Goal: Task Accomplishment & Management: Use online tool/utility

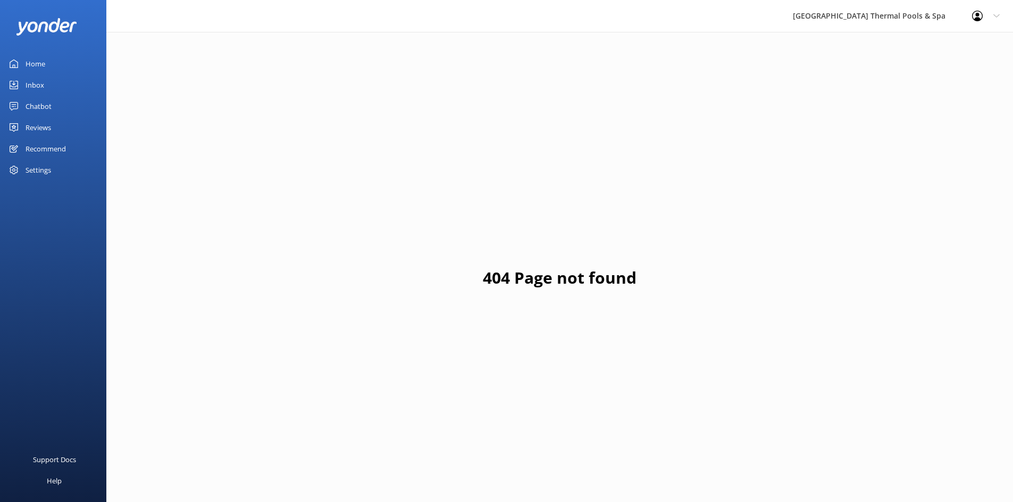
click at [37, 87] on div "Inbox" at bounding box center [35, 84] width 19 height 21
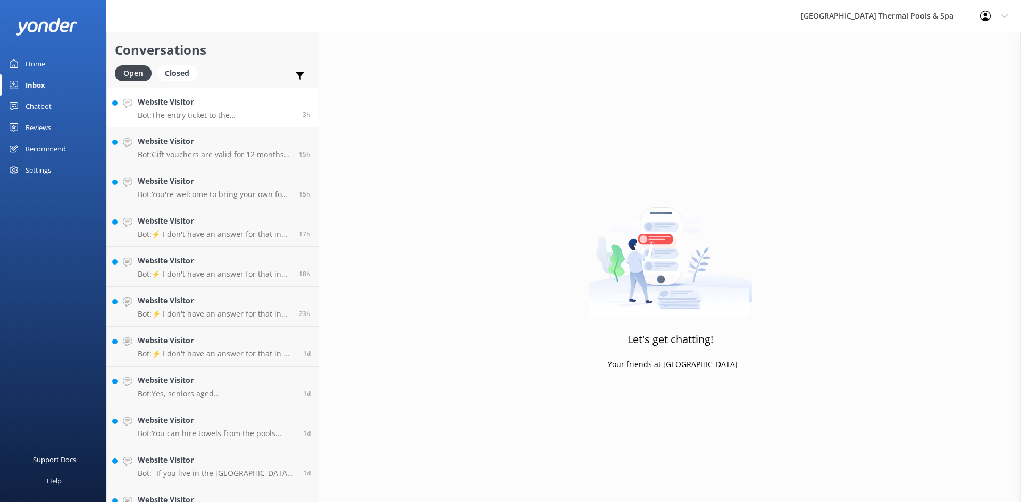
click at [217, 119] on p "Bot: The entry ticket to the [GEOGRAPHIC_DATA] Thermal Pools starts at $40 per …" at bounding box center [216, 116] width 157 height 10
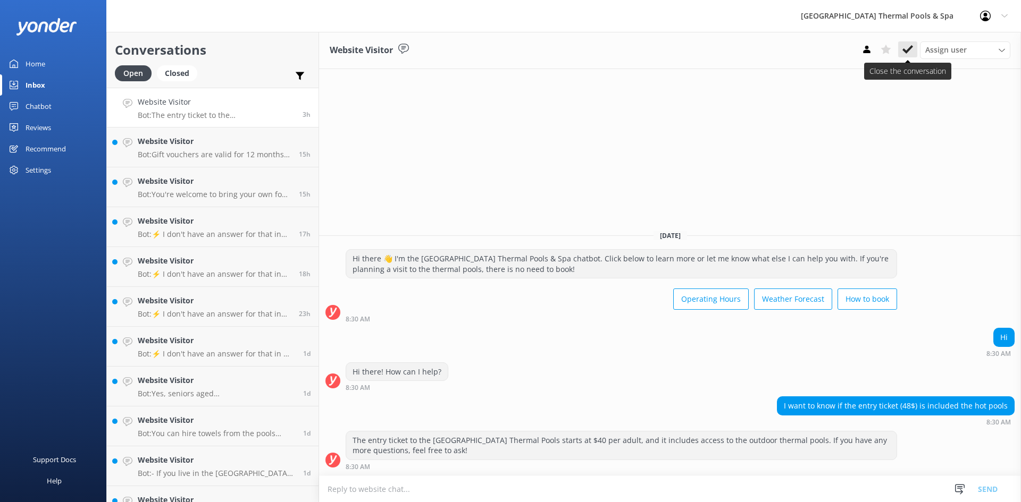
click at [909, 54] on icon at bounding box center [907, 49] width 11 height 11
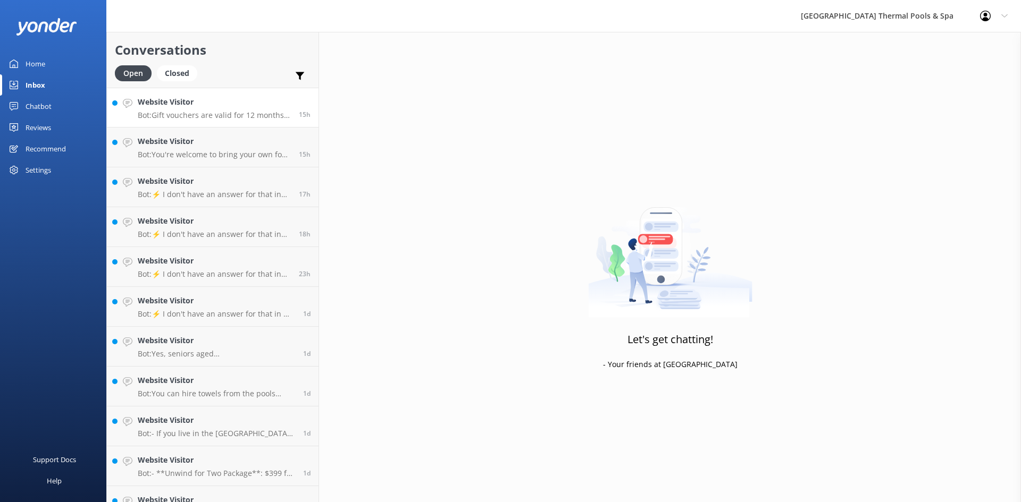
click at [220, 102] on h4 "Website Visitor" at bounding box center [214, 102] width 153 height 12
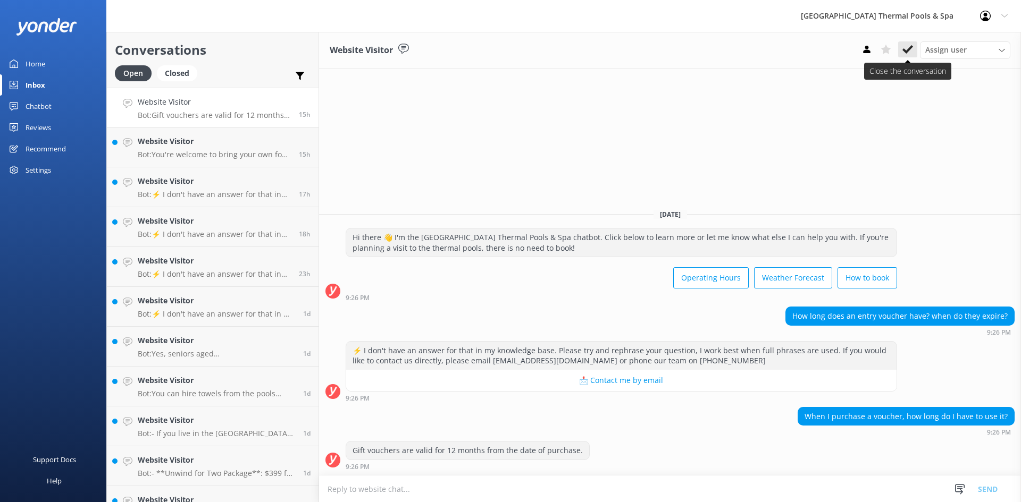
click at [908, 48] on icon at bounding box center [907, 49] width 11 height 11
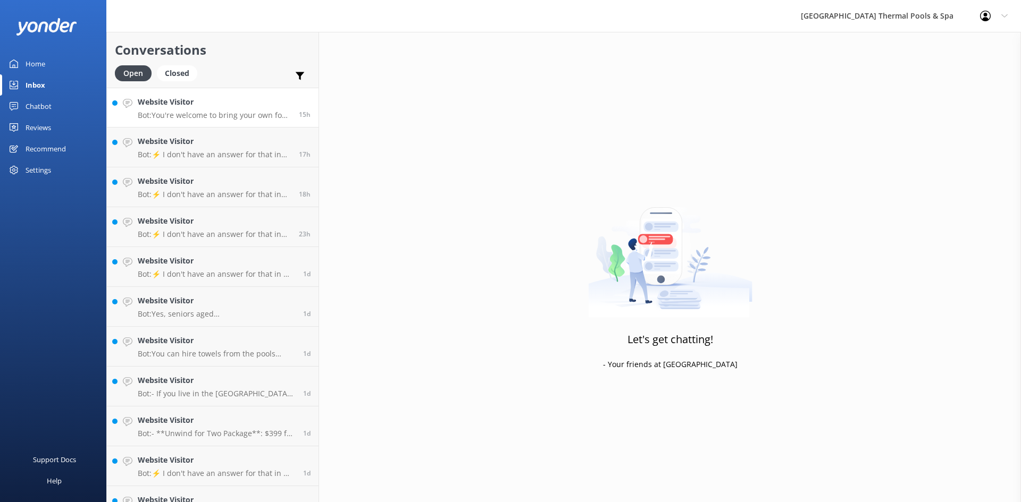
click at [291, 111] on div "15h" at bounding box center [301, 107] width 20 height 23
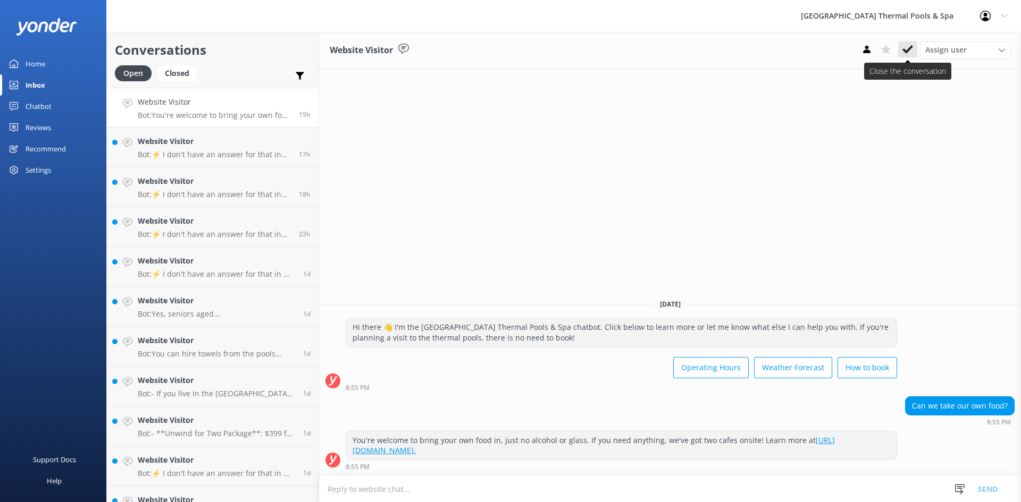
click at [905, 52] on use at bounding box center [907, 49] width 11 height 9
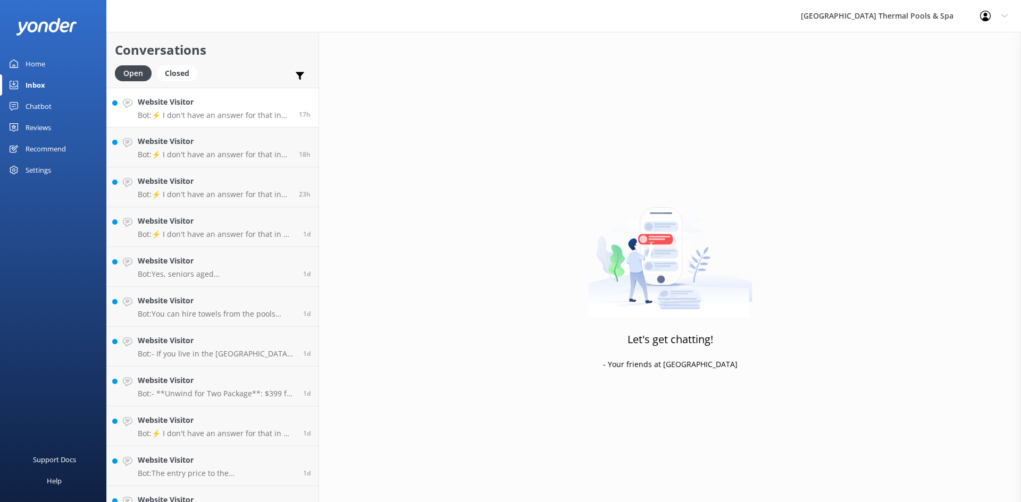
click at [263, 112] on p "Bot: ⚡ I don't have an answer for that in my knowledge base. Please try and rep…" at bounding box center [214, 116] width 153 height 10
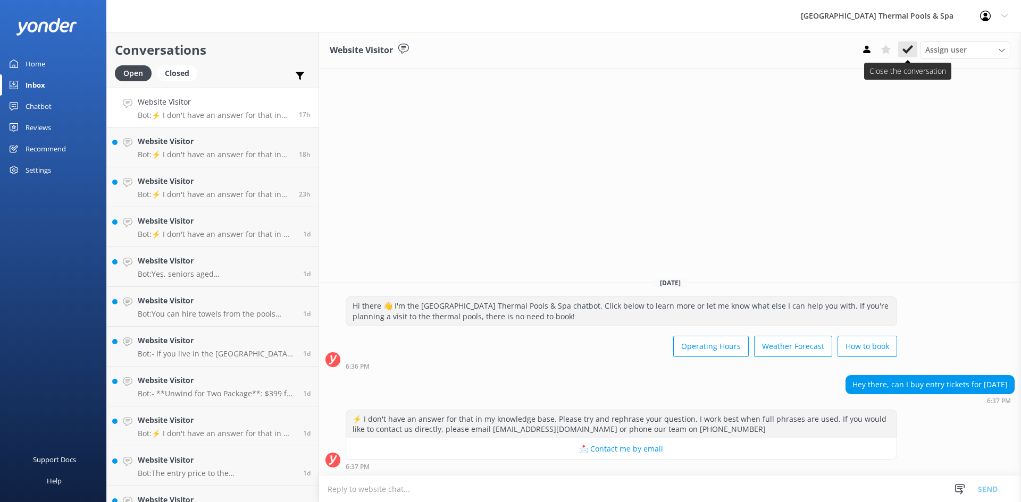
click at [908, 48] on use at bounding box center [907, 49] width 11 height 9
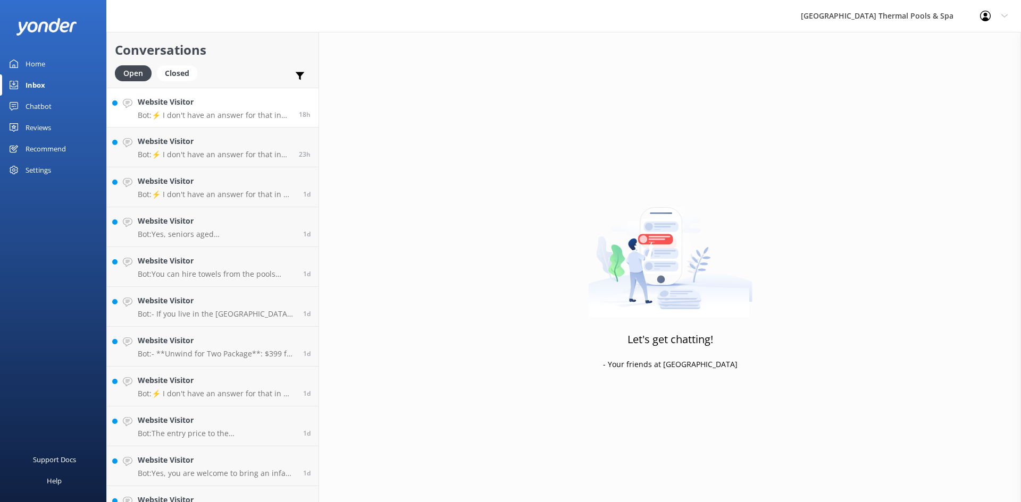
click at [166, 106] on h4 "Website Visitor" at bounding box center [214, 102] width 153 height 12
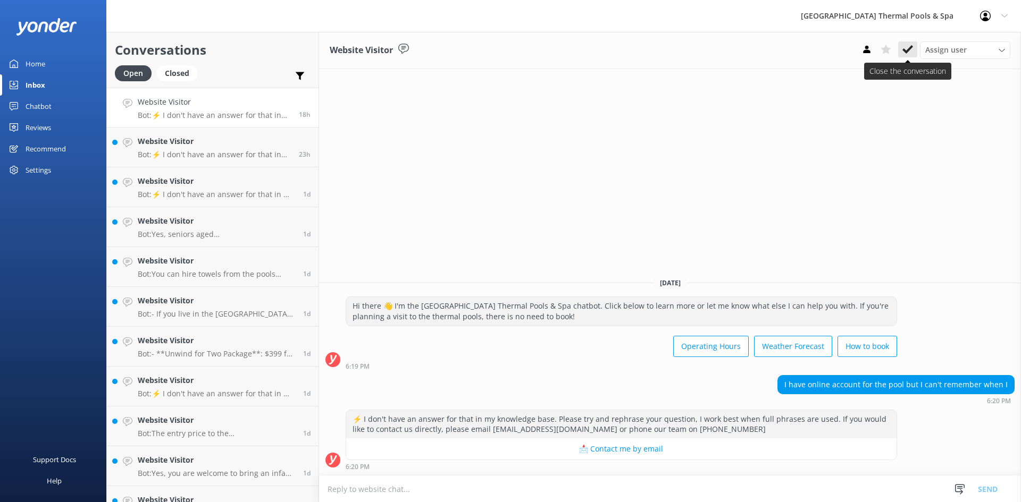
click at [905, 54] on icon at bounding box center [907, 49] width 11 height 11
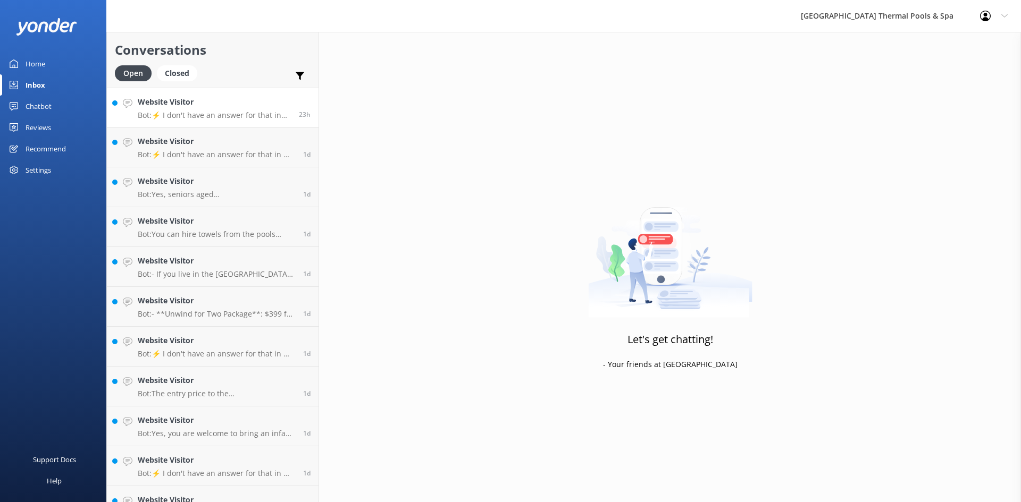
click at [249, 115] on p "Bot: ⚡ I don't have an answer for that in my knowledge base. Please try and rep…" at bounding box center [214, 116] width 153 height 10
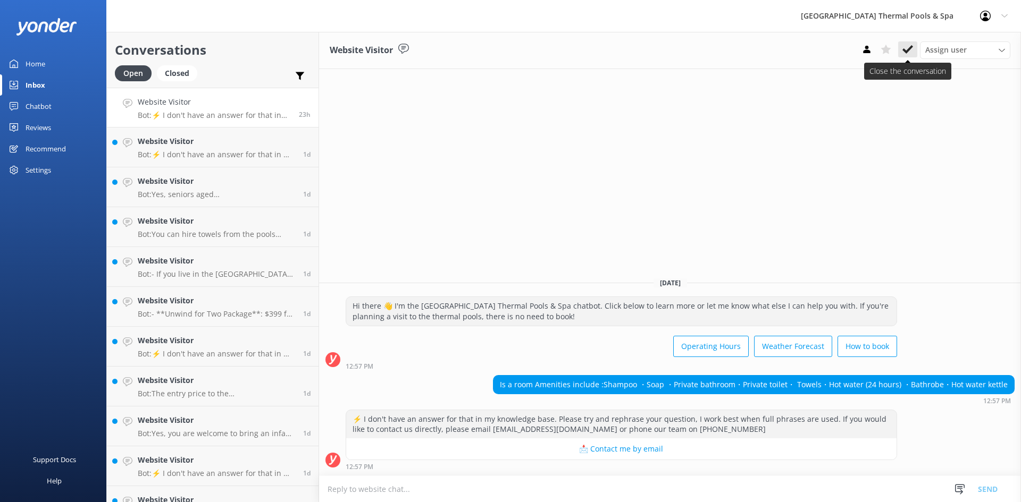
click at [907, 52] on use at bounding box center [907, 49] width 11 height 9
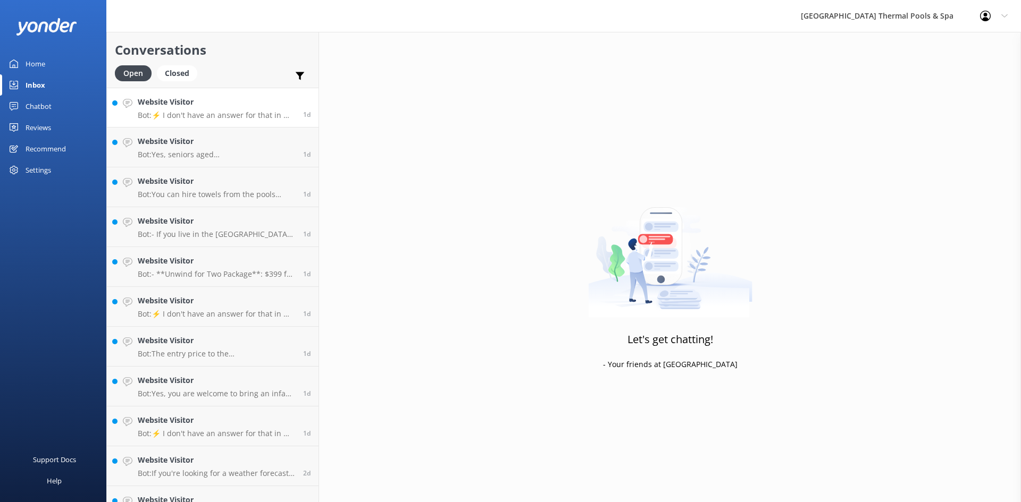
click at [260, 116] on p "Bot: ⚡ I don't have an answer for that in my knowledge base. Please try and rep…" at bounding box center [216, 116] width 157 height 10
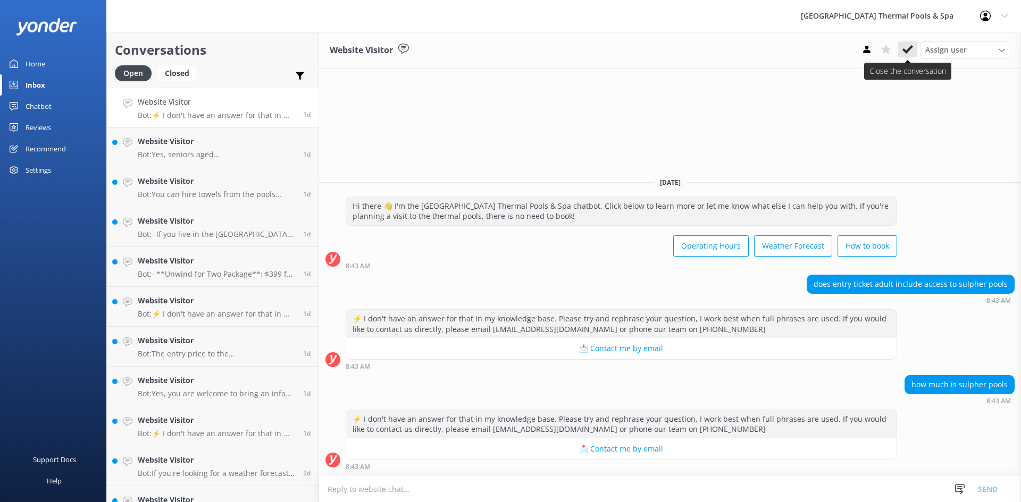
click at [905, 52] on use at bounding box center [907, 49] width 11 height 9
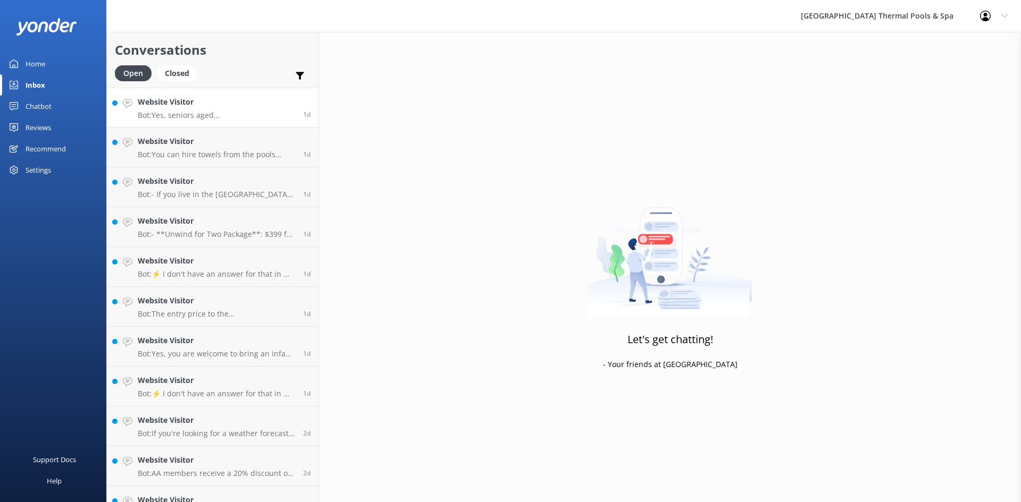
click at [295, 118] on div "1d" at bounding box center [302, 107] width 15 height 23
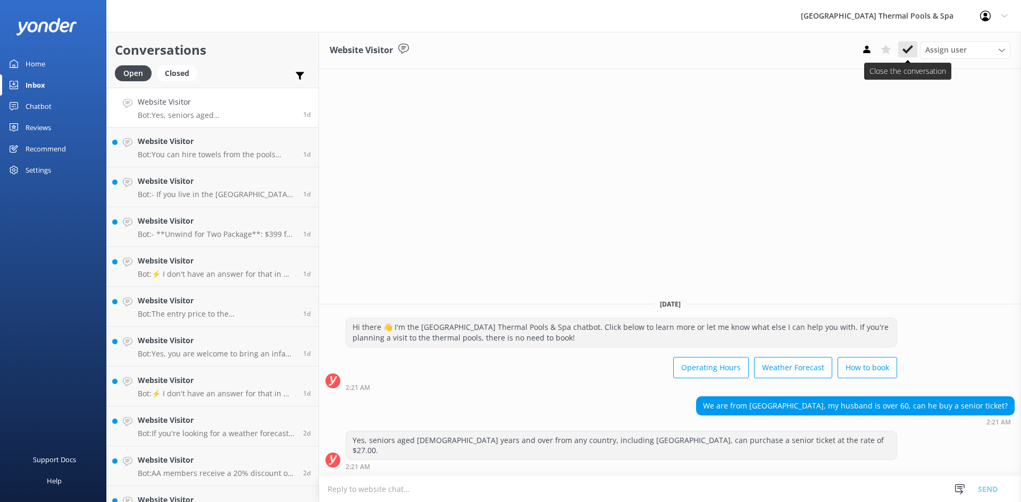
click at [905, 50] on icon at bounding box center [907, 49] width 11 height 11
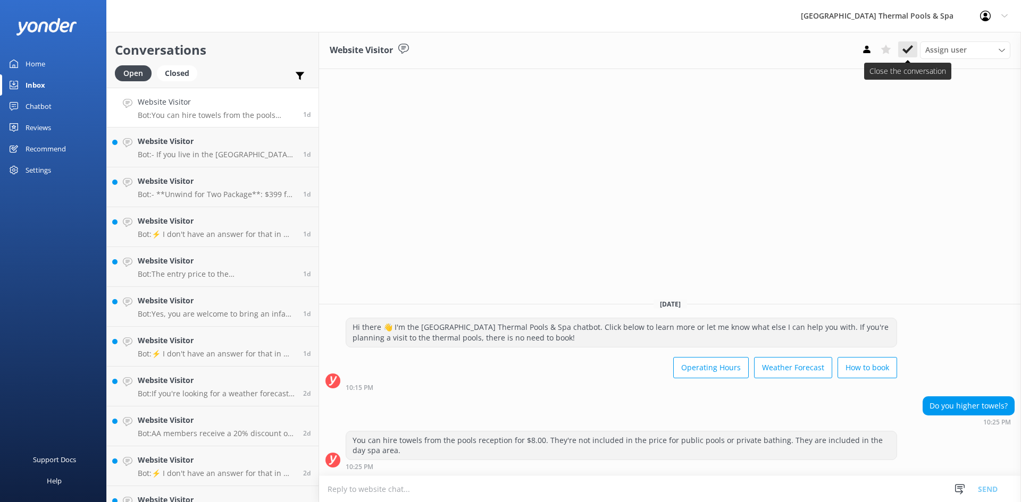
click at [910, 47] on use at bounding box center [907, 49] width 11 height 9
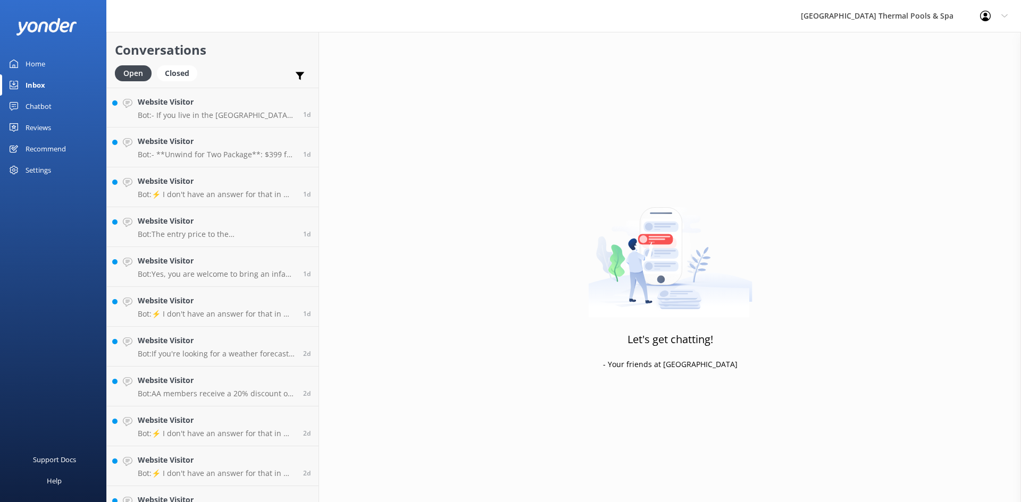
click at [259, 107] on h4 "Website Visitor" at bounding box center [216, 102] width 157 height 12
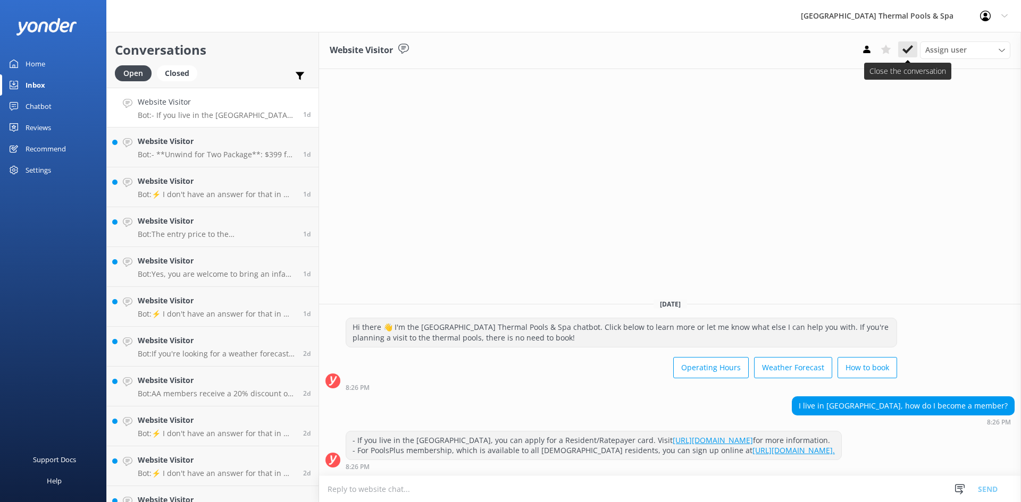
click at [906, 50] on icon at bounding box center [907, 49] width 11 height 11
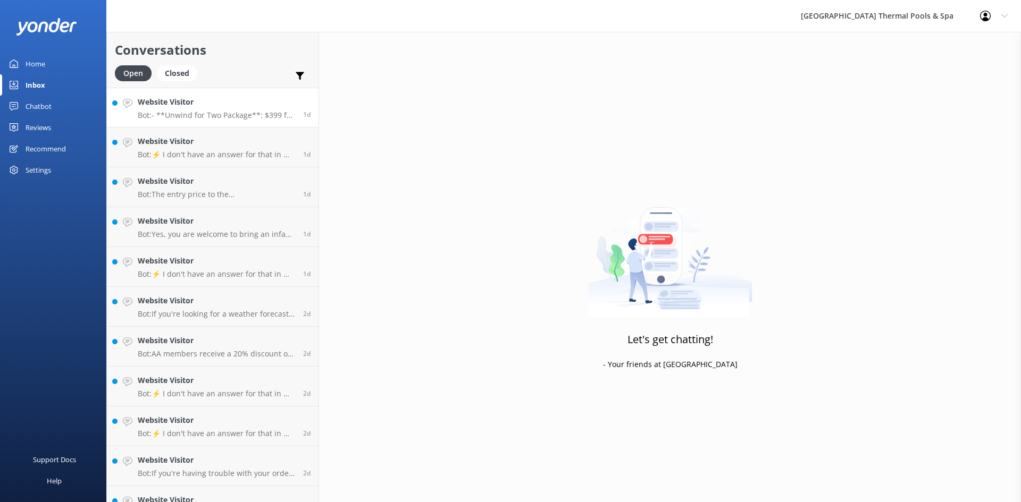
click at [189, 103] on h4 "Website Visitor" at bounding box center [216, 102] width 157 height 12
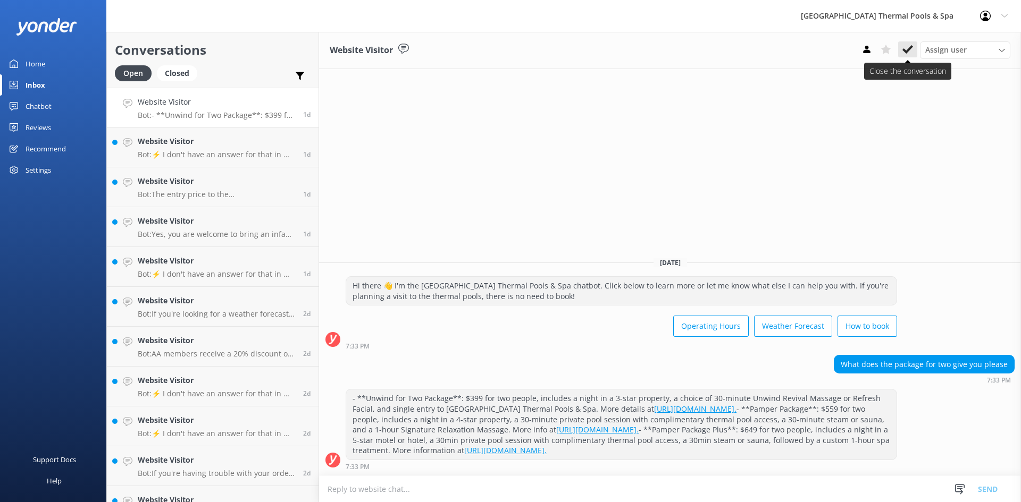
click at [905, 55] on icon at bounding box center [907, 49] width 11 height 11
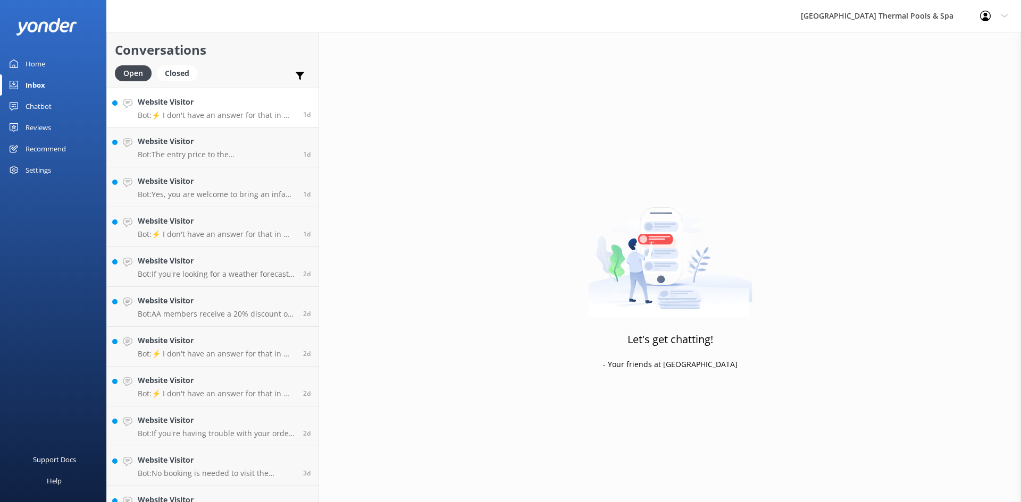
click at [203, 117] on p "Bot: ⚡ I don't have an answer for that in my knowledge base. Please try and rep…" at bounding box center [216, 116] width 157 height 10
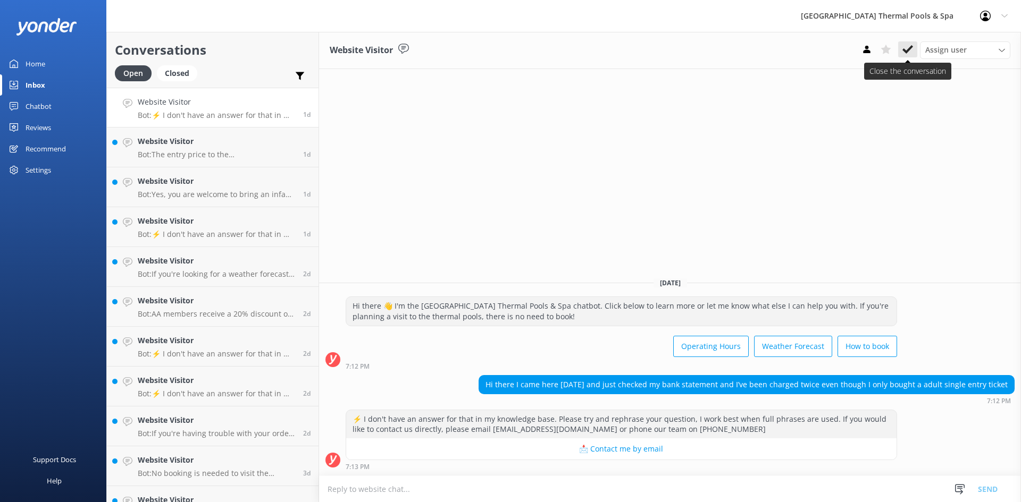
click at [912, 52] on icon at bounding box center [907, 49] width 11 height 11
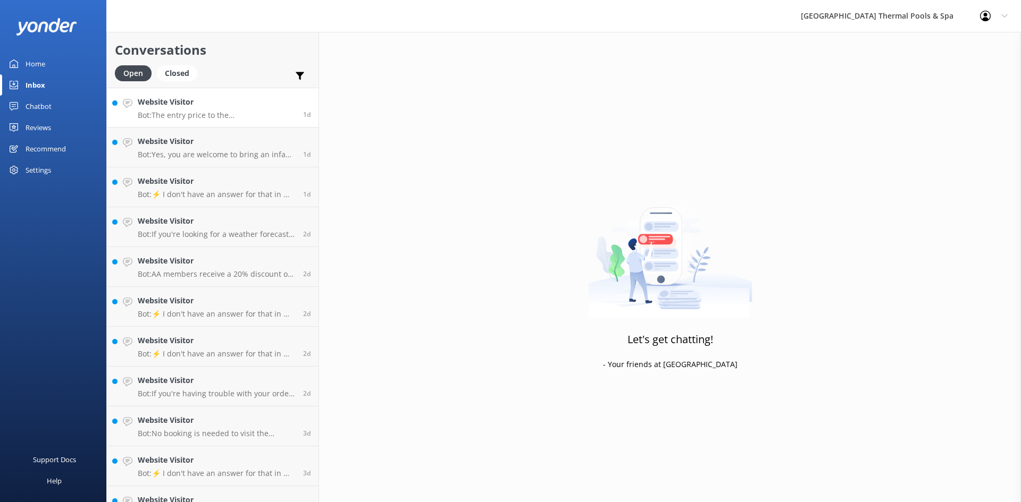
click at [264, 122] on link "Website Visitor Bot: The entry price to the [GEOGRAPHIC_DATA] Thermal Pools pro…" at bounding box center [213, 108] width 212 height 40
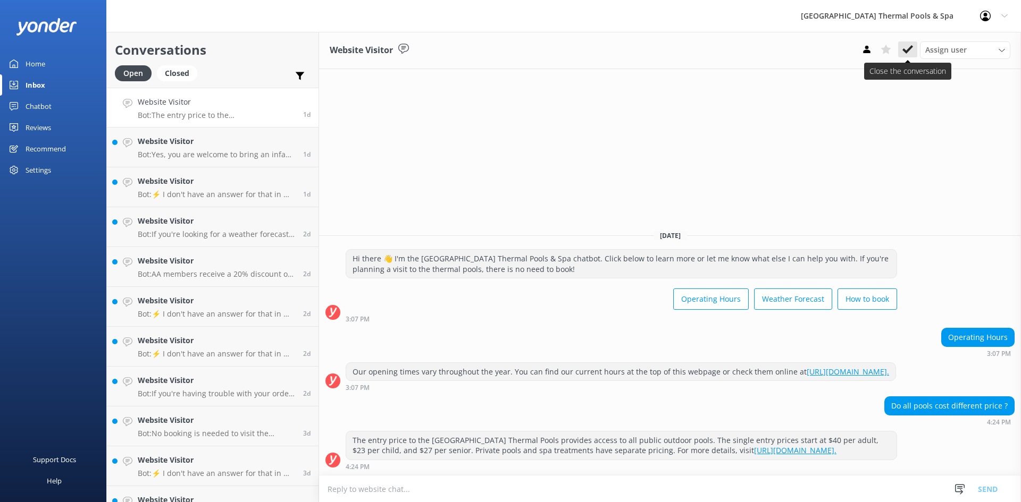
click at [899, 47] on button at bounding box center [907, 49] width 19 height 16
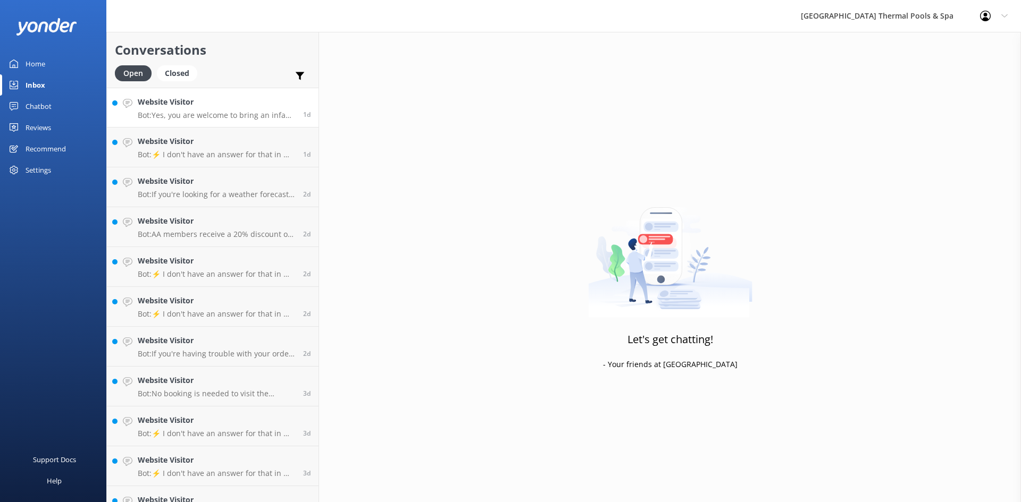
click at [218, 104] on h4 "Website Visitor" at bounding box center [216, 102] width 157 height 12
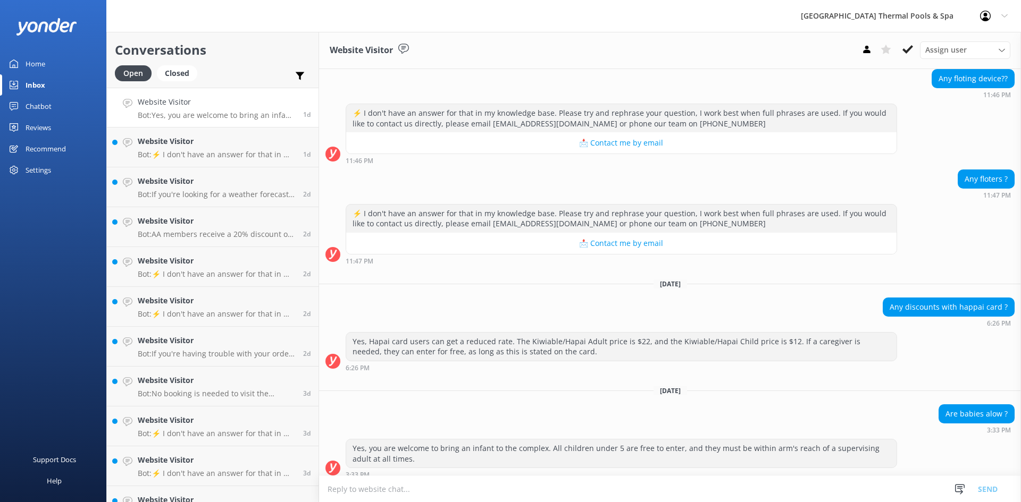
scroll to position [283, 0]
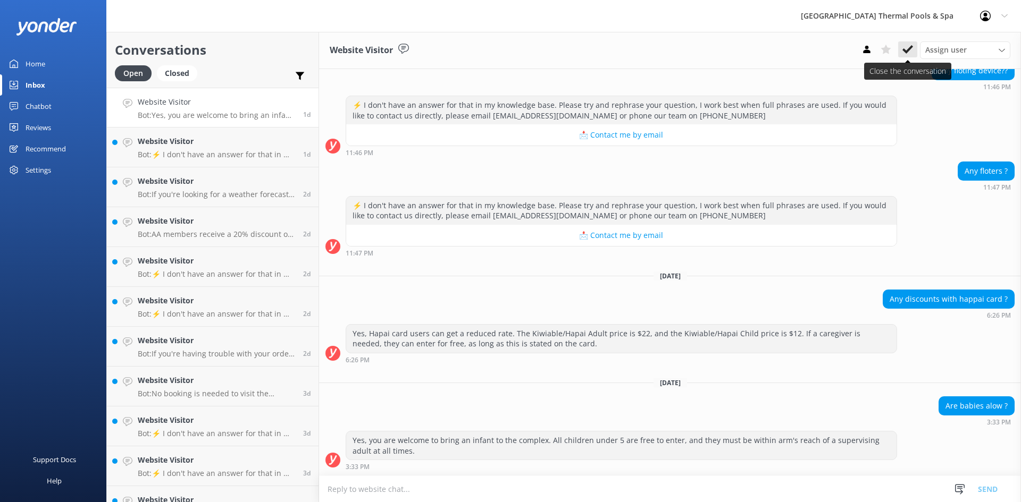
click at [906, 55] on icon at bounding box center [907, 49] width 11 height 11
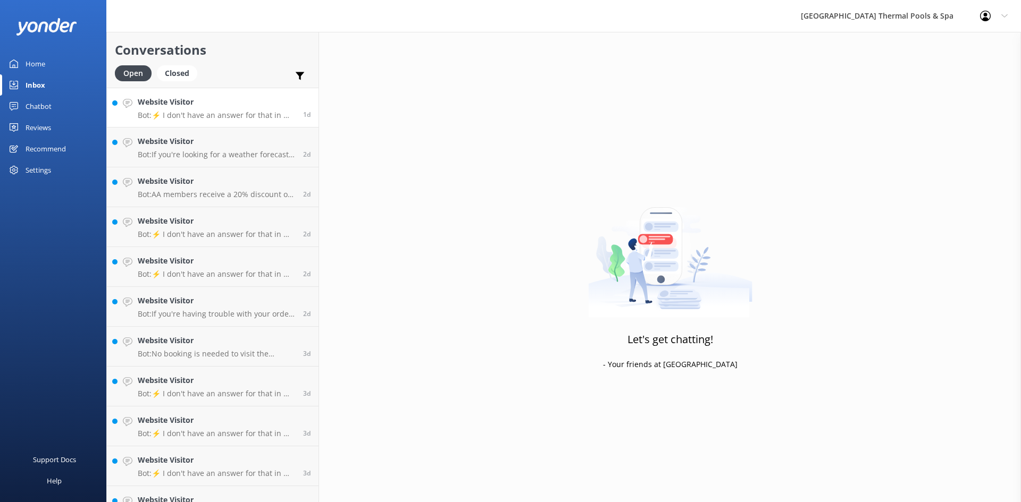
click at [165, 114] on p "Bot: ⚡ I don't have an answer for that in my knowledge base. Please try and rep…" at bounding box center [216, 116] width 157 height 10
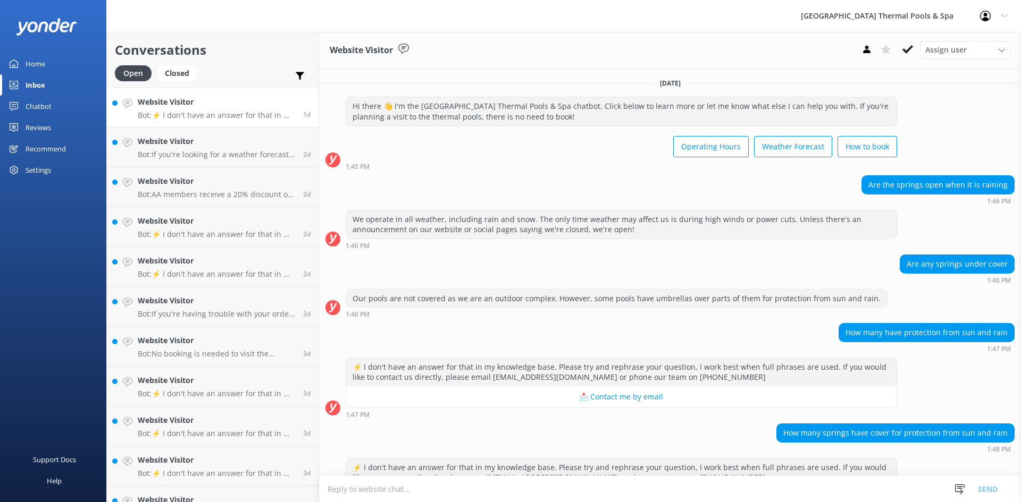
scroll to position [48, 0]
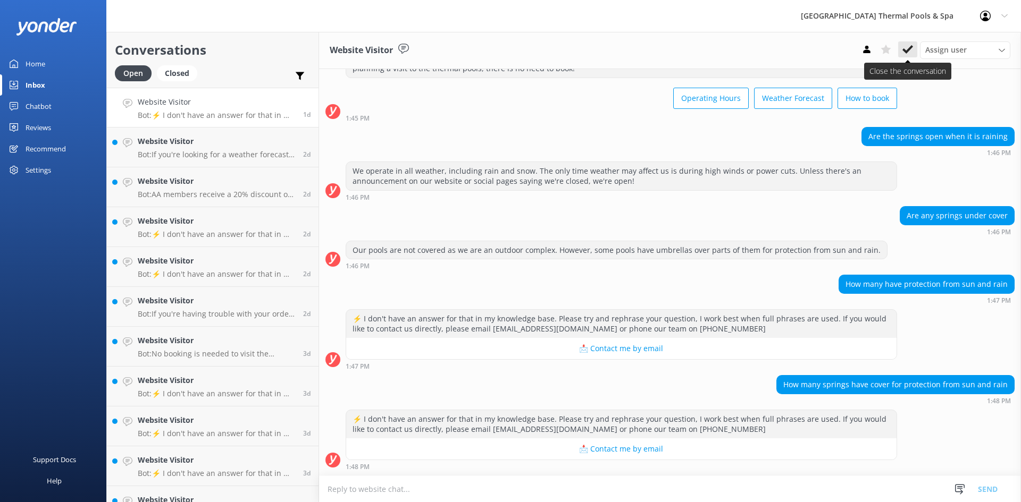
click at [905, 45] on icon at bounding box center [907, 49] width 11 height 11
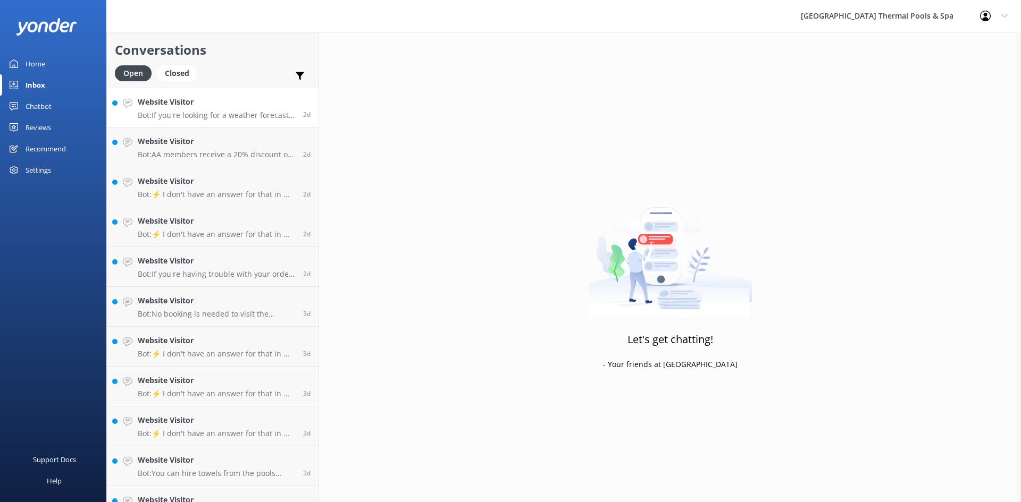
click at [192, 121] on link "Website Visitor Bot: If you're looking for a weather forecast, we recommend vis…" at bounding box center [213, 108] width 212 height 40
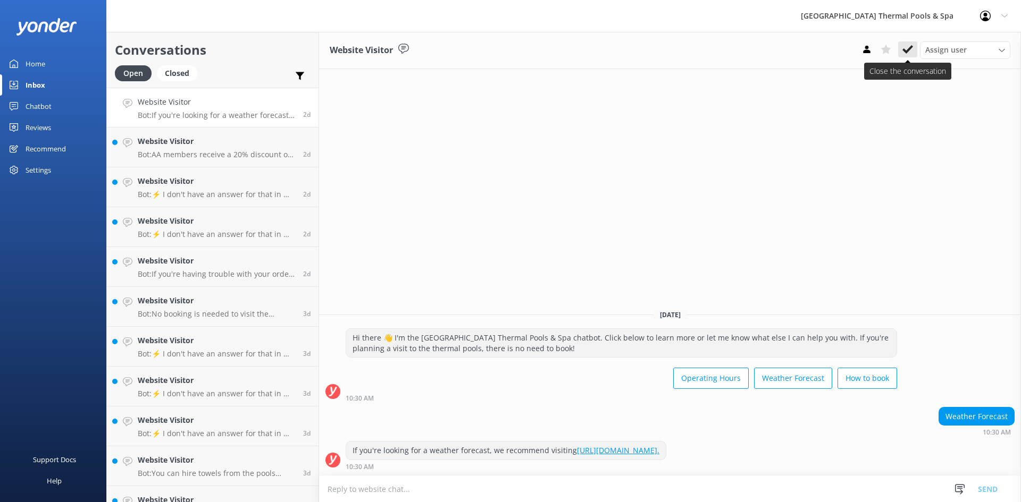
click at [899, 53] on button at bounding box center [907, 49] width 19 height 16
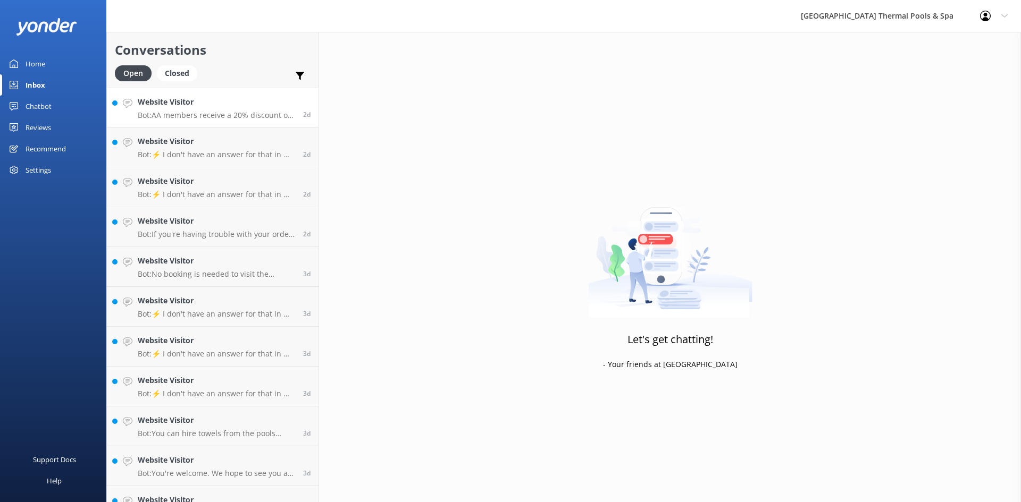
click at [255, 114] on p "Bot: AA members receive a 20% discount on Single Entry tickets only." at bounding box center [216, 116] width 157 height 10
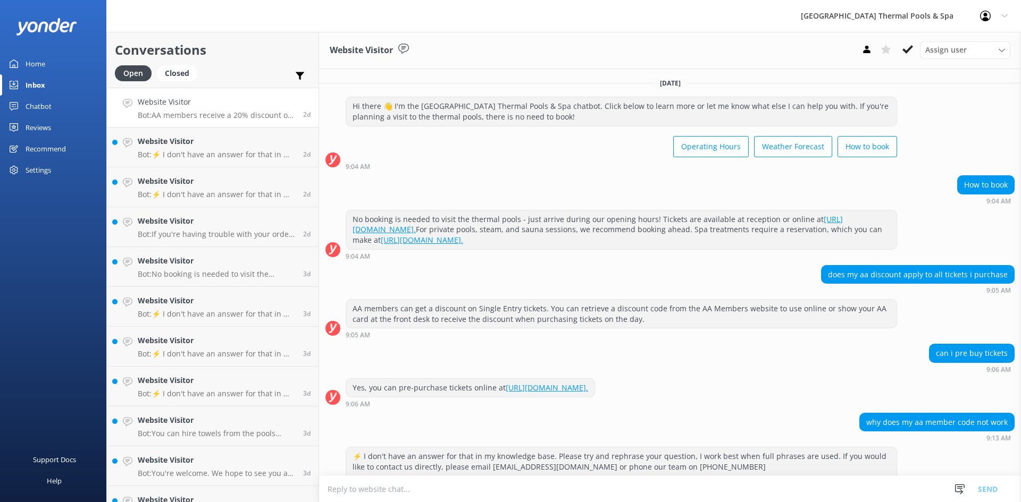
scroll to position [106, 0]
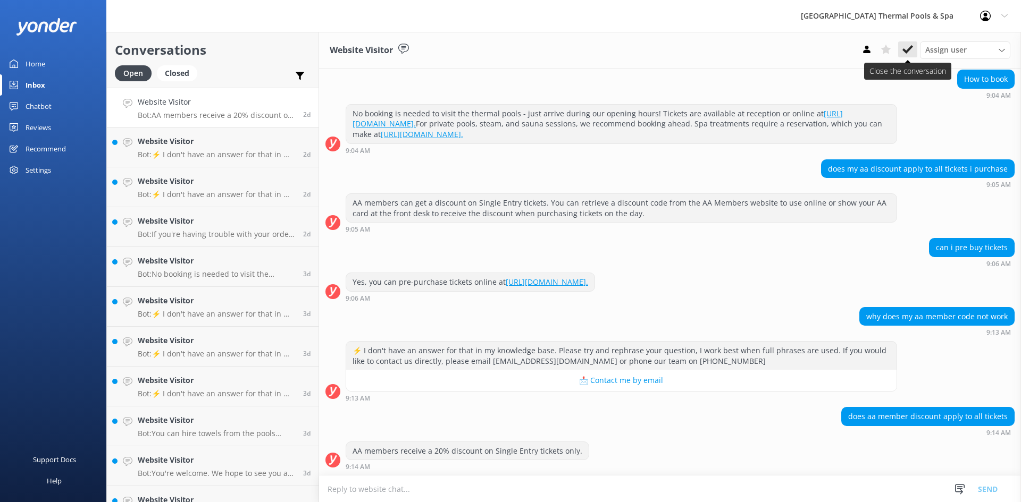
click at [905, 51] on use at bounding box center [907, 49] width 11 height 9
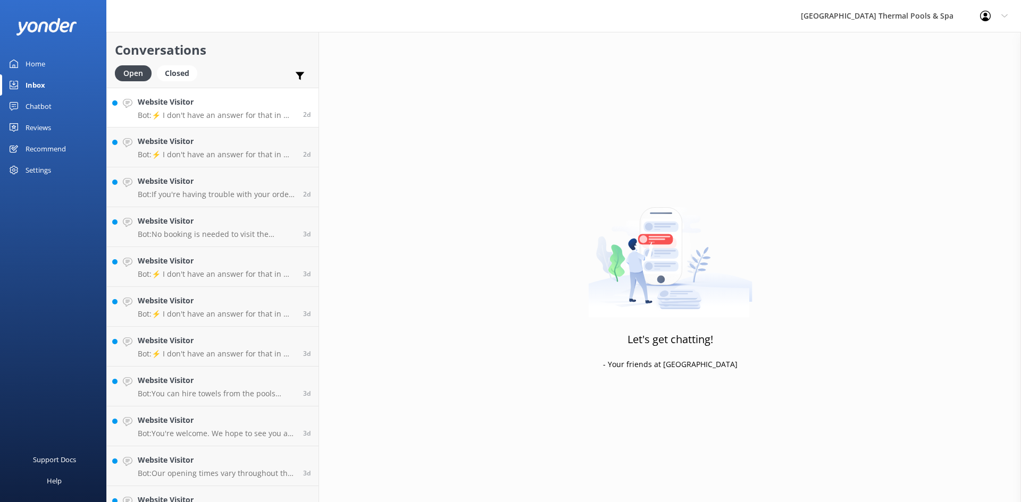
click at [226, 122] on link "Website Visitor Bot: ⚡ I don't have an answer for that in my knowledge base. Pl…" at bounding box center [213, 108] width 212 height 40
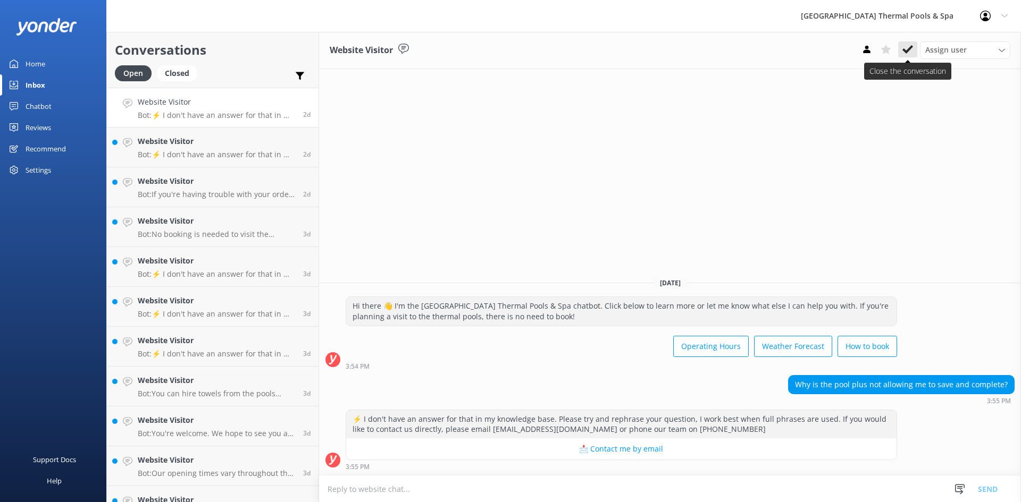
click at [909, 48] on use at bounding box center [907, 49] width 11 height 9
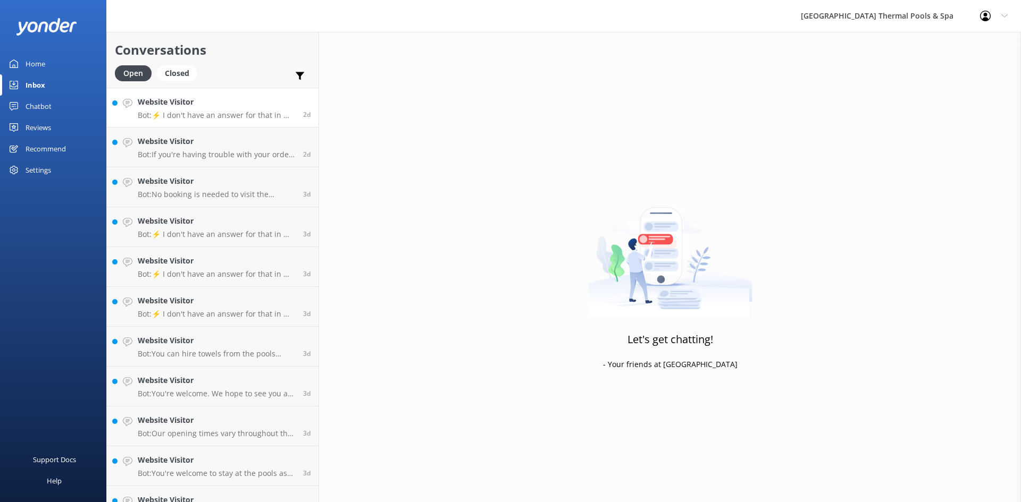
click at [232, 109] on div "Website Visitor Bot: ⚡ I don't have an answer for that in my knowledge base. Pl…" at bounding box center [216, 107] width 157 height 23
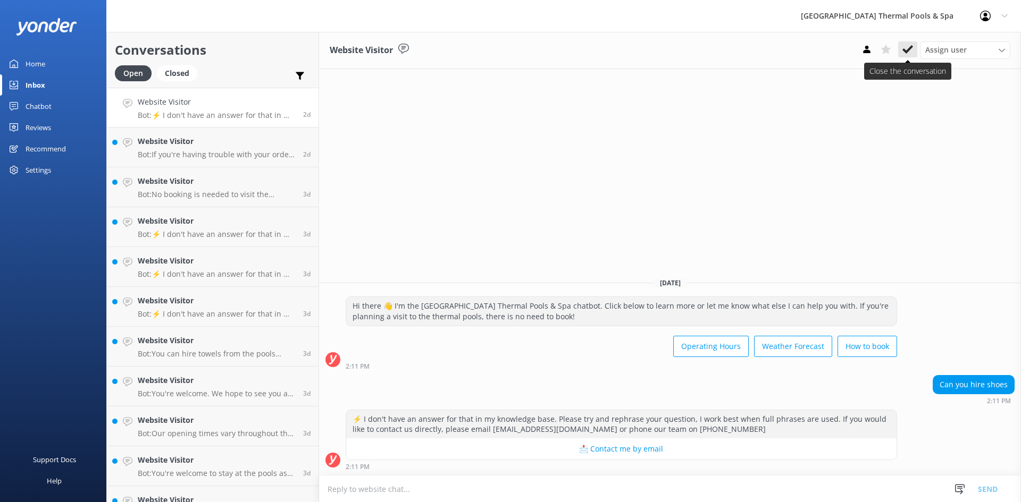
click at [907, 44] on icon at bounding box center [907, 49] width 11 height 11
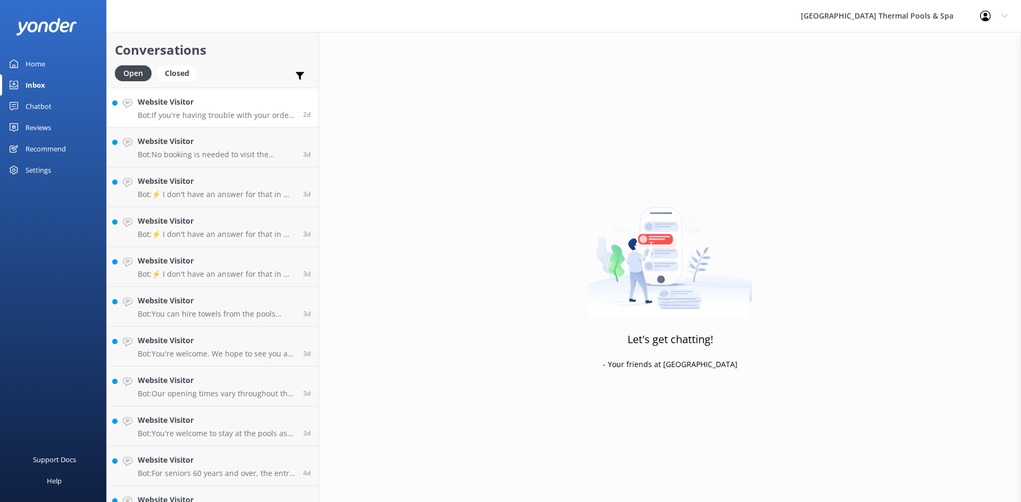
click at [257, 120] on link "Website Visitor Bot: If you're having trouble with your order, please contact t…" at bounding box center [213, 108] width 212 height 40
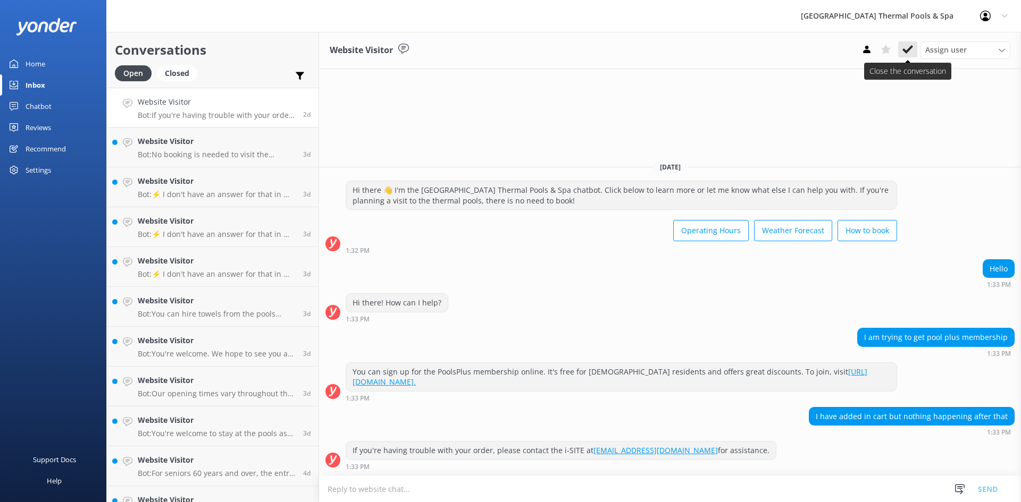
click at [908, 53] on icon at bounding box center [907, 49] width 11 height 11
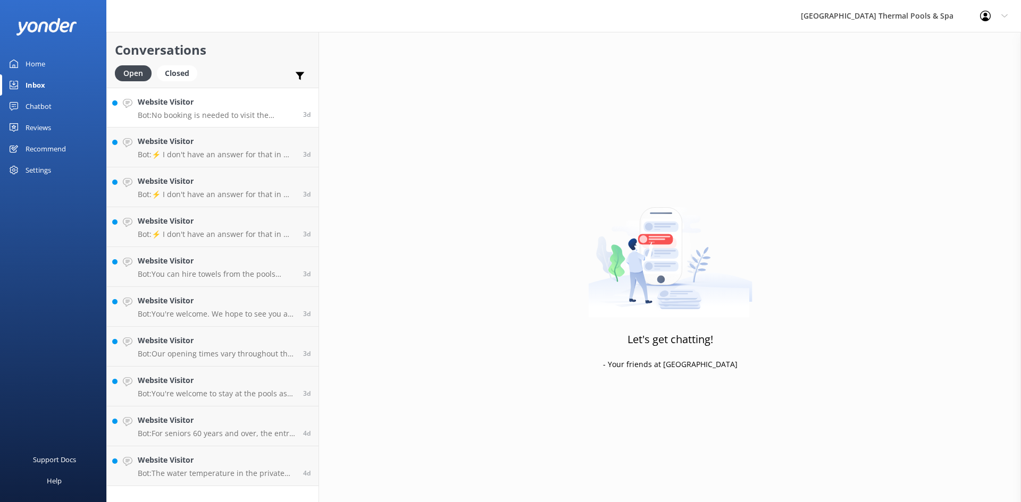
click at [206, 114] on p "Bot: No booking is needed to visit the thermal pools - just arrive during our o…" at bounding box center [216, 116] width 157 height 10
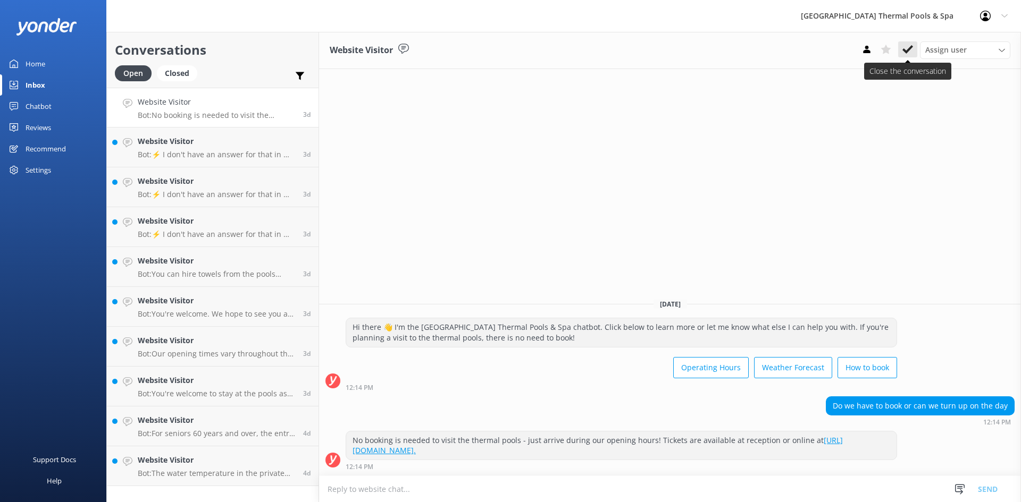
click at [902, 49] on button at bounding box center [907, 49] width 19 height 16
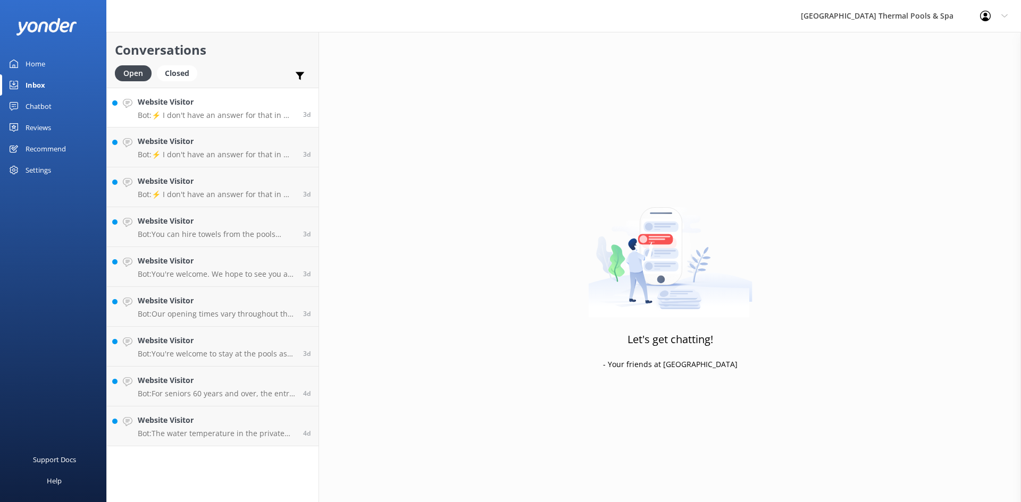
click at [179, 115] on p "Bot: ⚡ I don't have an answer for that in my knowledge base. Please try and rep…" at bounding box center [216, 116] width 157 height 10
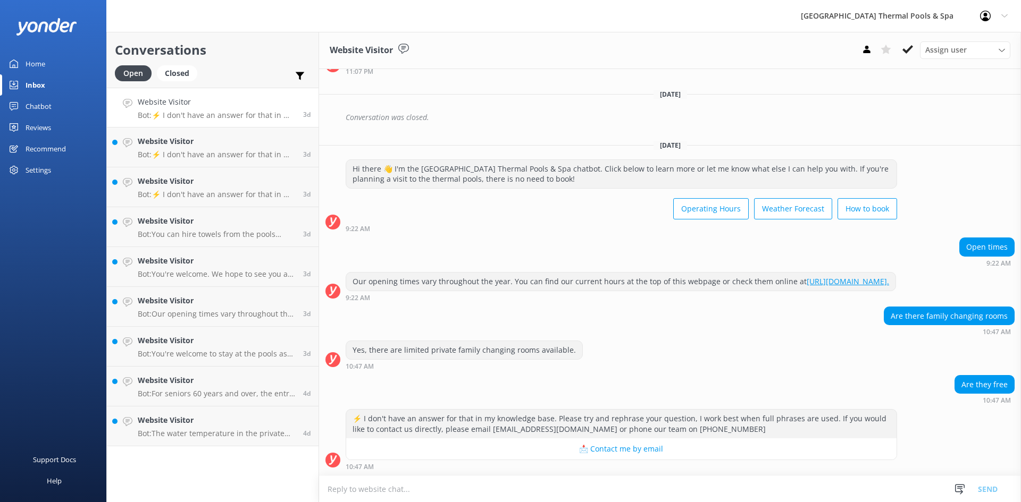
scroll to position [1720, 0]
click at [908, 52] on icon at bounding box center [907, 49] width 11 height 11
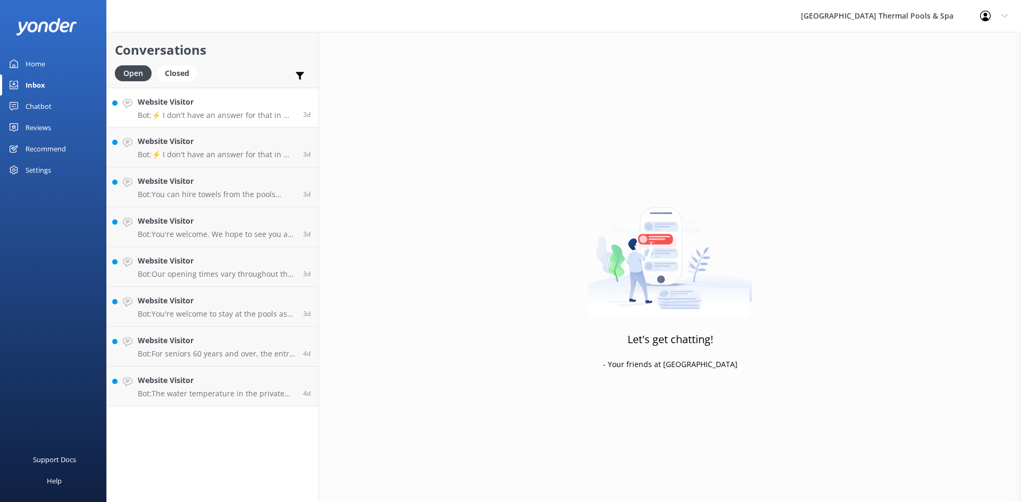
click at [224, 110] on div "Website Visitor Bot: ⚡ I don't have an answer for that in my knowledge base. Pl…" at bounding box center [216, 107] width 157 height 23
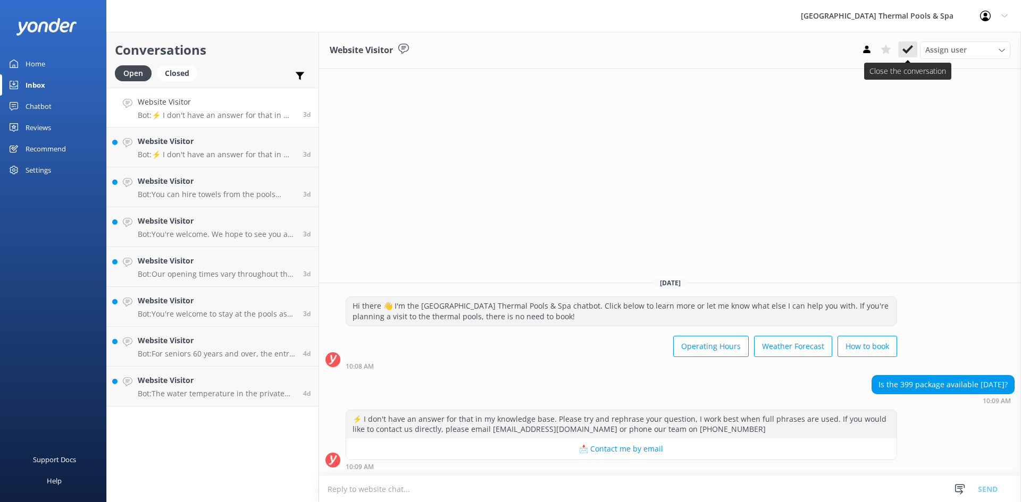
click at [900, 50] on button at bounding box center [907, 49] width 19 height 16
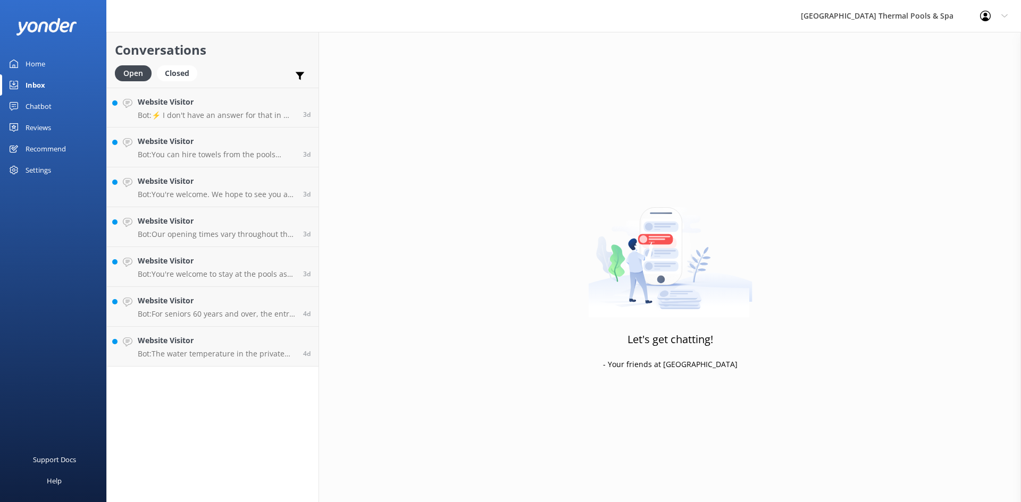
click at [221, 118] on p "Bot: ⚡ I don't have an answer for that in my knowledge base. Please try and rep…" at bounding box center [216, 116] width 157 height 10
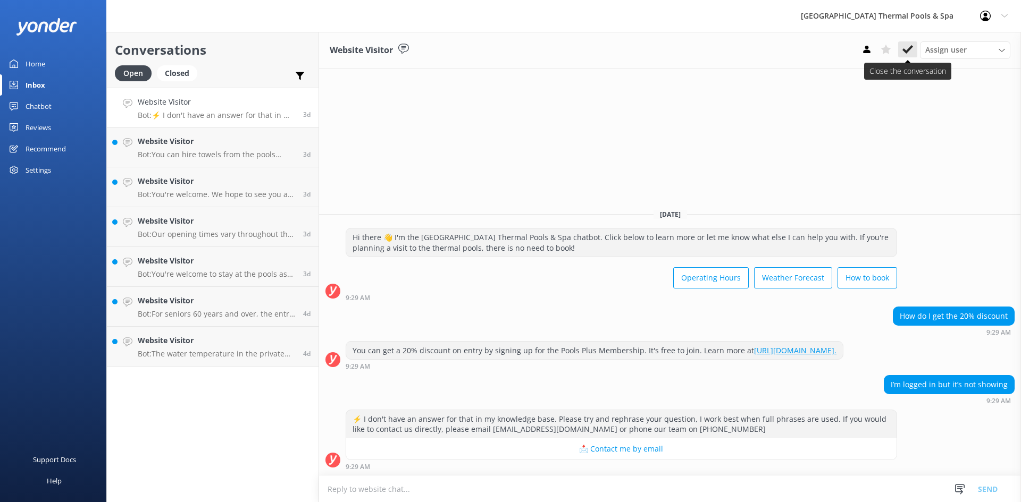
click at [909, 51] on use at bounding box center [907, 49] width 11 height 9
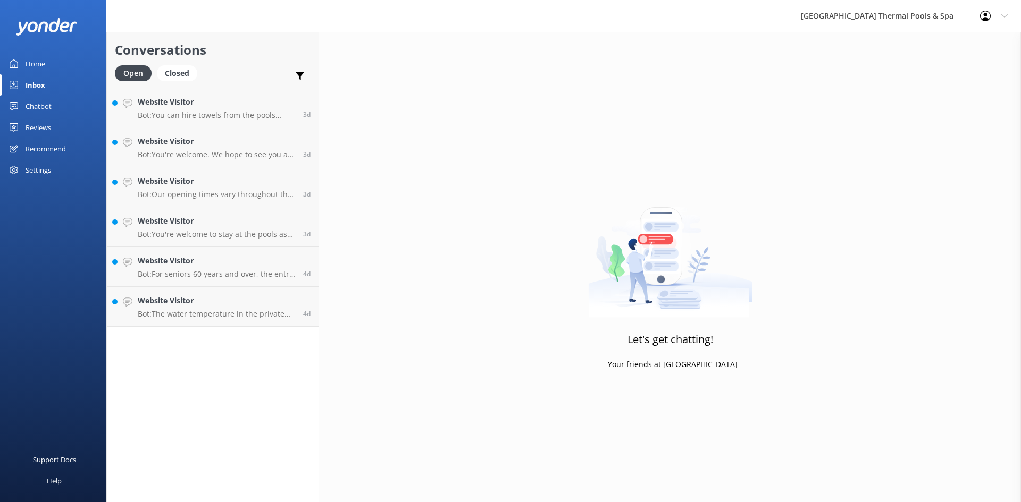
click at [245, 117] on p "Bot: You can hire towels from the pools reception for $8.00. They're not includ…" at bounding box center [216, 116] width 157 height 10
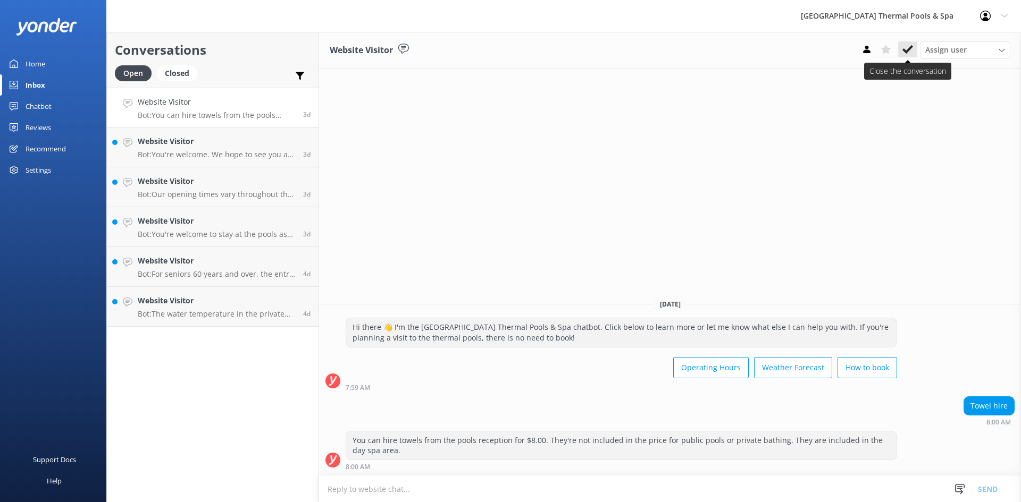
click at [906, 52] on use at bounding box center [907, 49] width 11 height 9
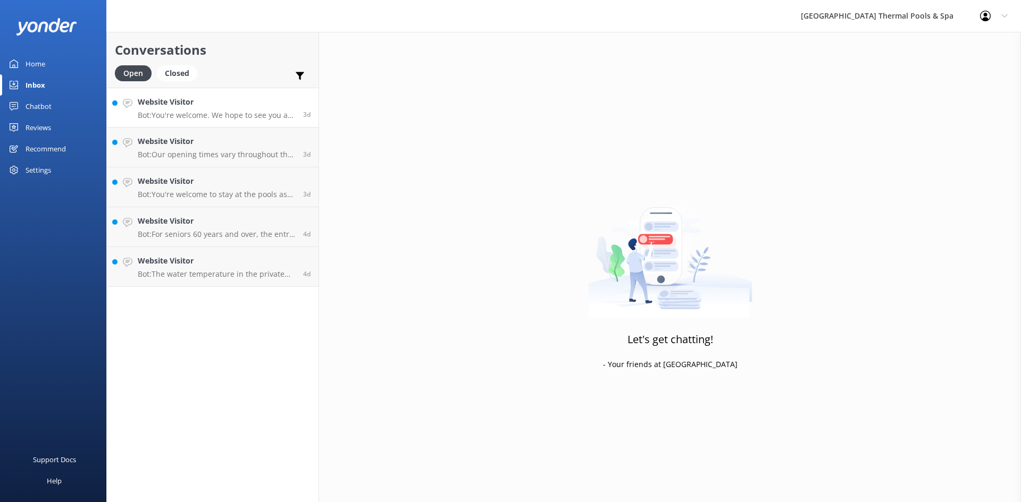
click at [190, 109] on div "Website Visitor Bot: You're welcome. We hope to see you at [GEOGRAPHIC_DATA] Th…" at bounding box center [216, 107] width 157 height 23
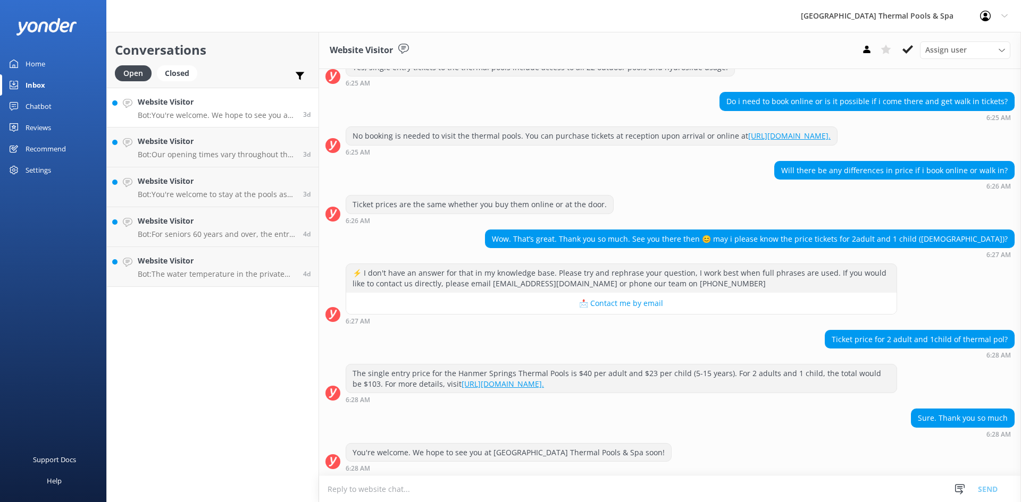
scroll to position [154, 0]
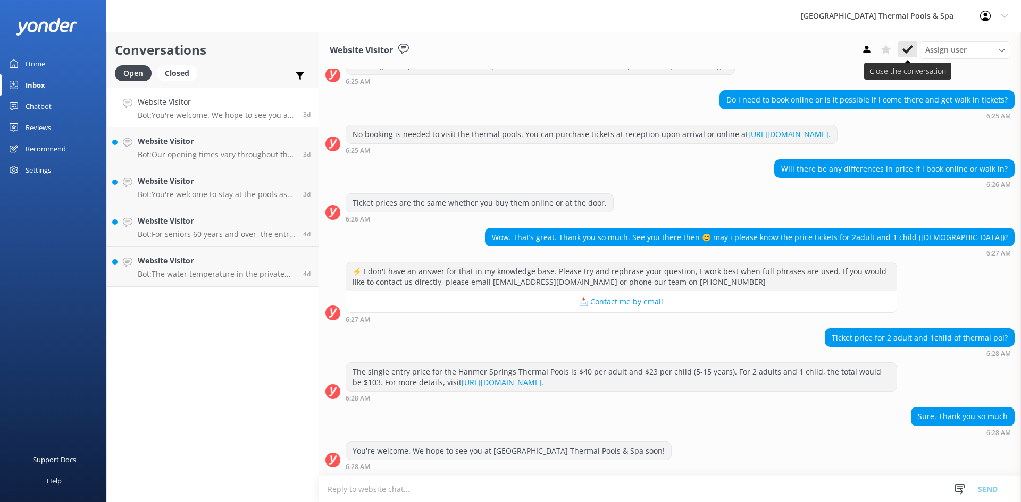
click at [907, 48] on icon at bounding box center [907, 49] width 11 height 11
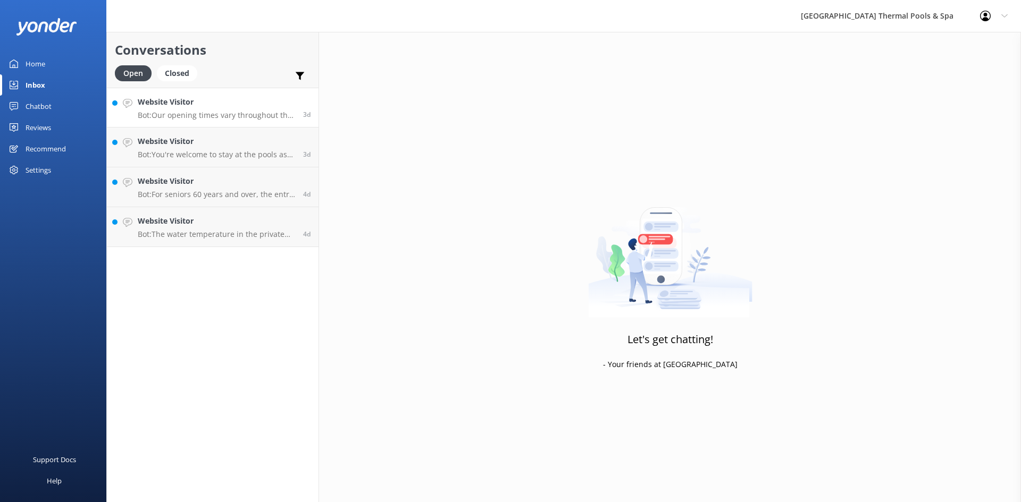
click at [231, 119] on p "Bot: Our opening times vary throughout the year. You can find our current hours…" at bounding box center [216, 116] width 157 height 10
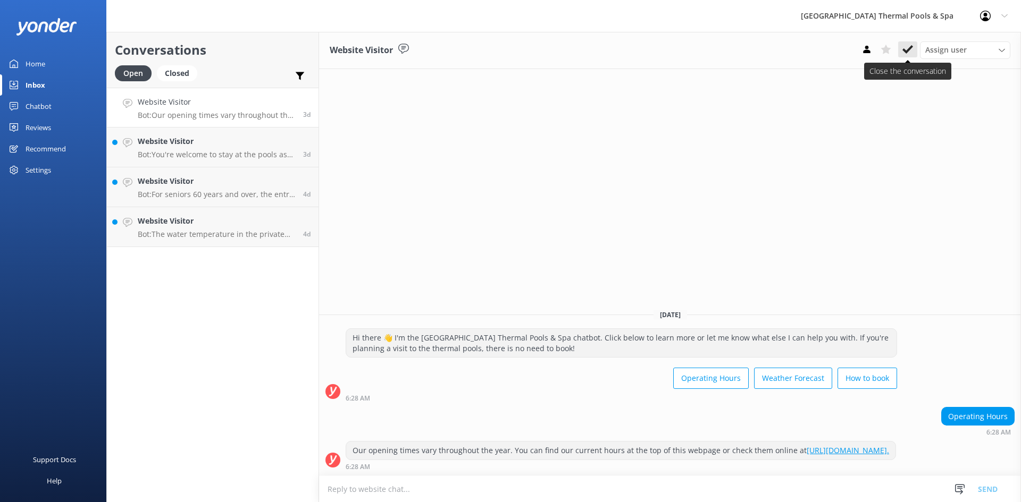
click at [903, 54] on icon at bounding box center [907, 49] width 11 height 11
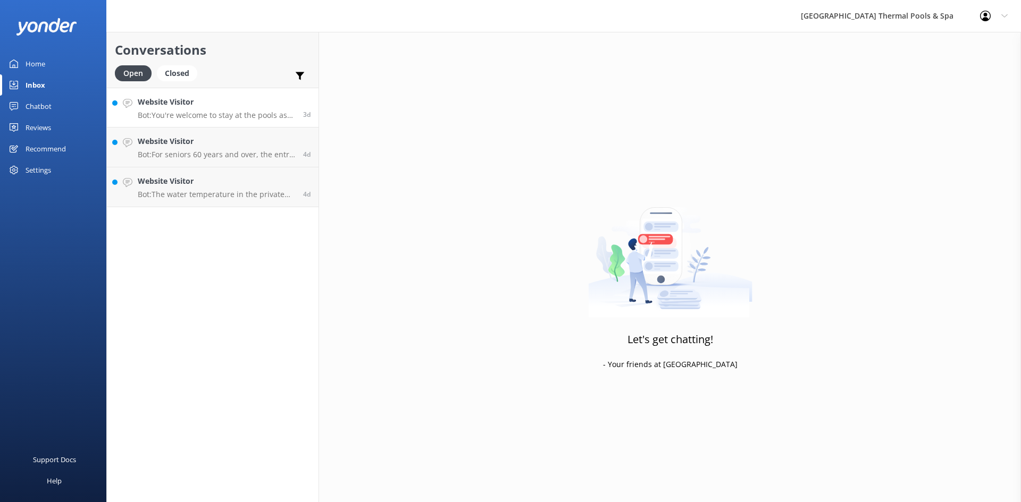
click at [246, 100] on h4 "Website Visitor" at bounding box center [216, 102] width 157 height 12
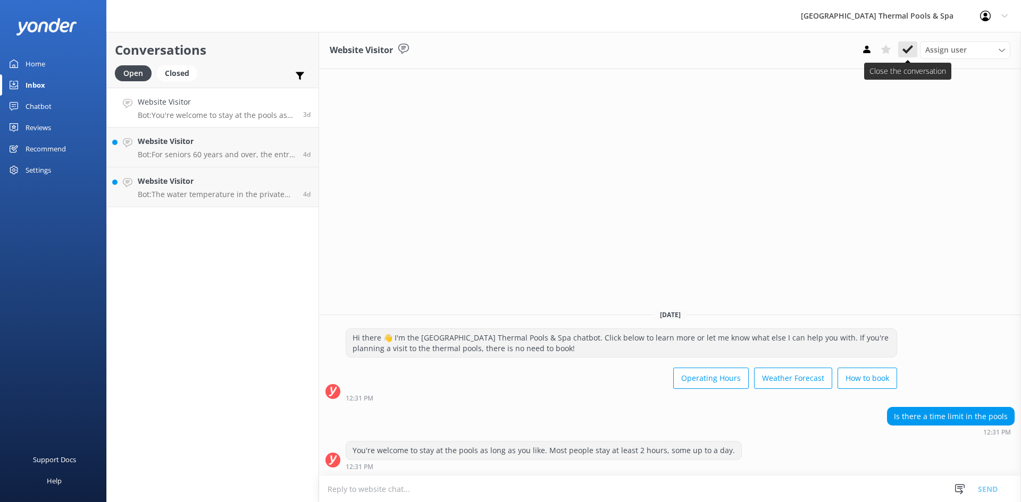
click at [904, 57] on button at bounding box center [907, 49] width 19 height 16
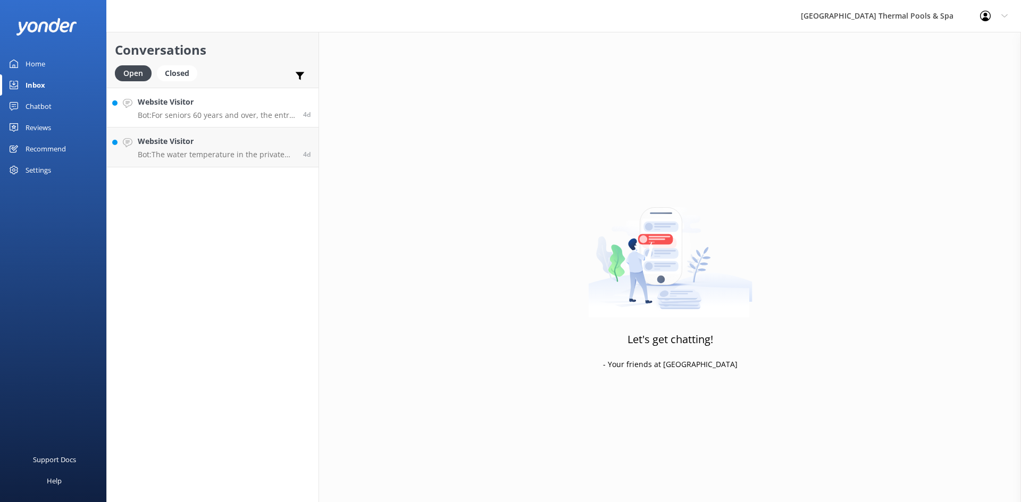
click at [256, 117] on p "Bot: For seniors 60 years and over, the entry rate is $27.00. If you are a [DEM…" at bounding box center [216, 116] width 157 height 10
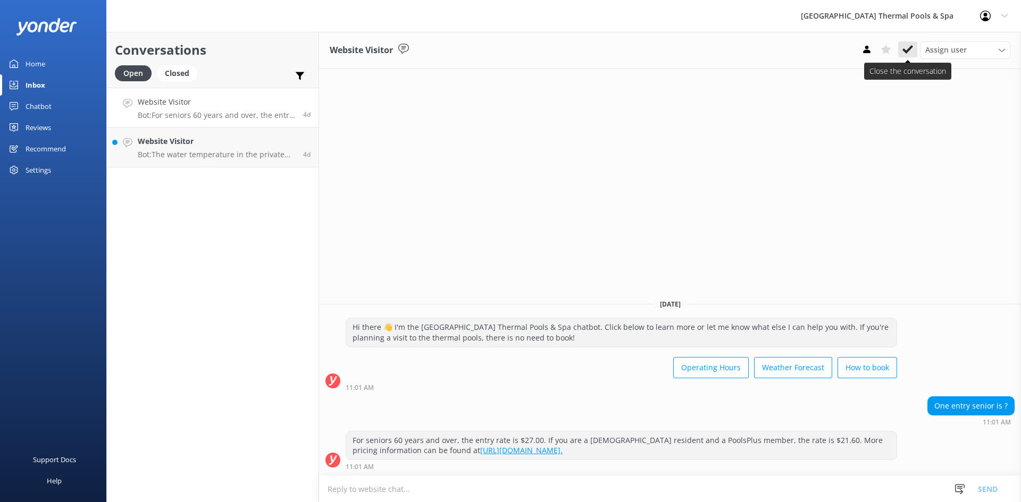
click at [912, 54] on icon at bounding box center [907, 49] width 11 height 11
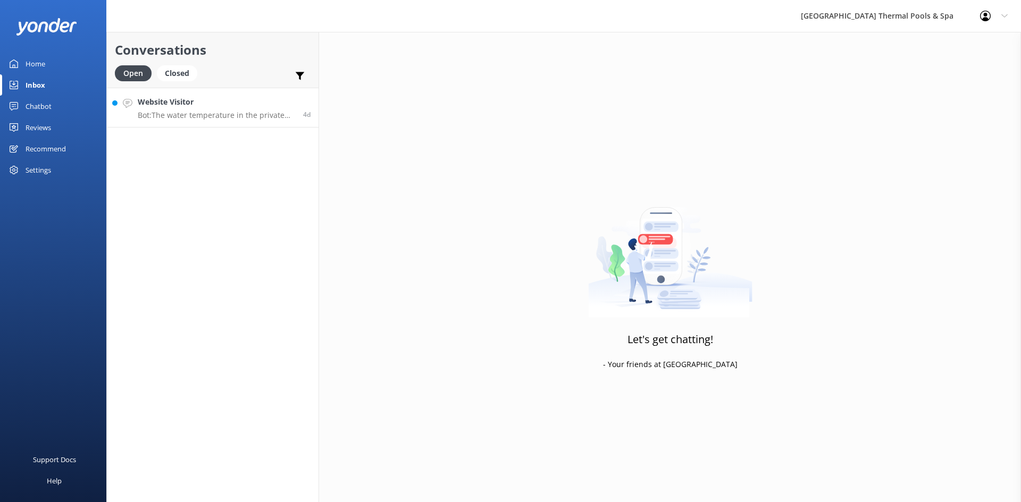
click at [235, 119] on p "Bot: The water temperature in the private pools is 39-40°C." at bounding box center [216, 116] width 157 height 10
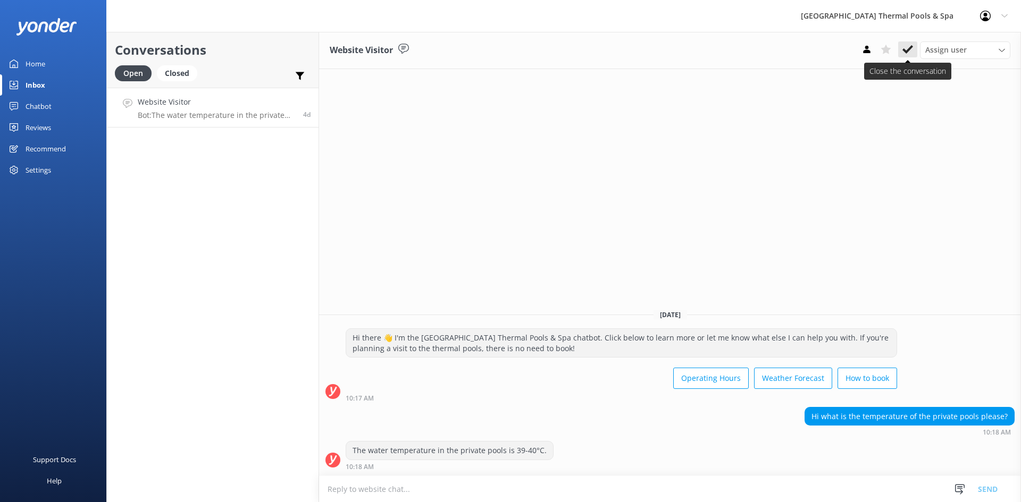
click at [905, 51] on use at bounding box center [907, 49] width 11 height 9
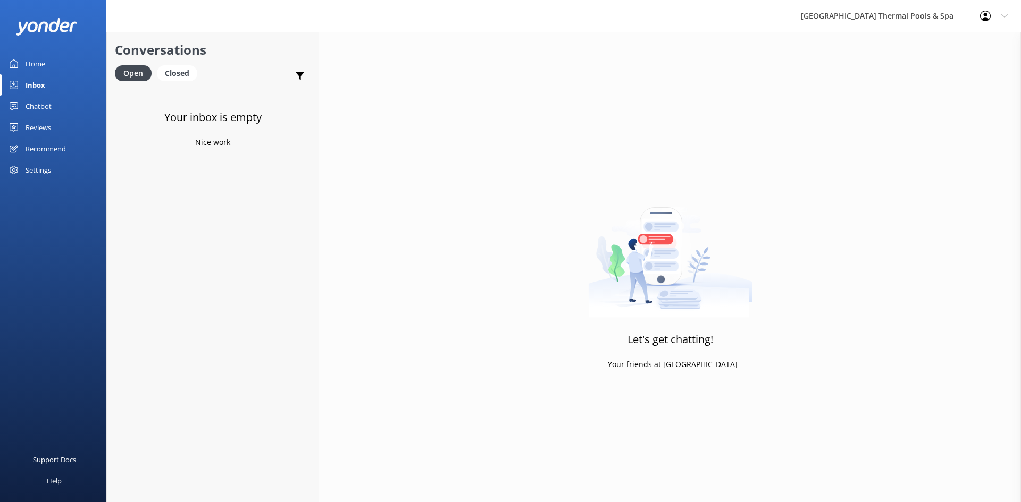
click at [43, 64] on div "Home" at bounding box center [36, 63] width 20 height 21
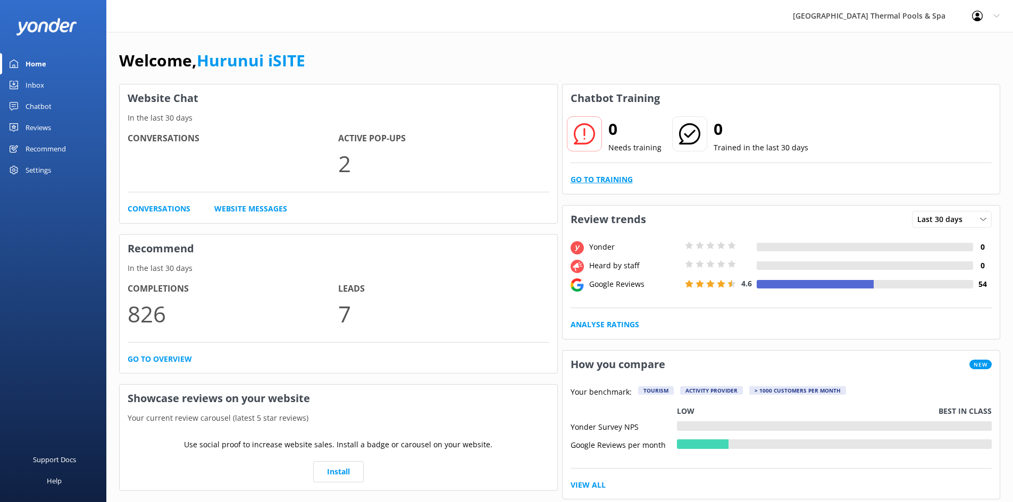
click at [612, 179] on link "Go to Training" at bounding box center [601, 180] width 62 height 12
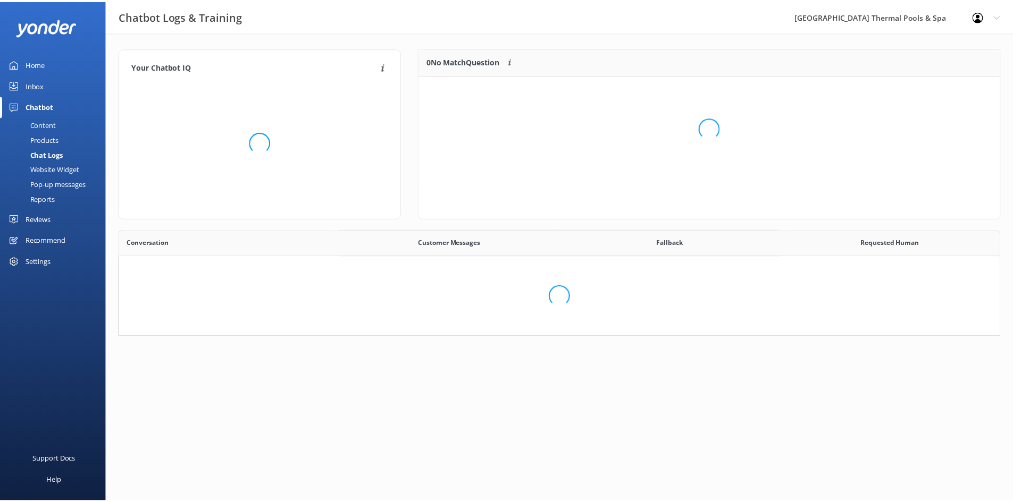
scroll to position [365, 872]
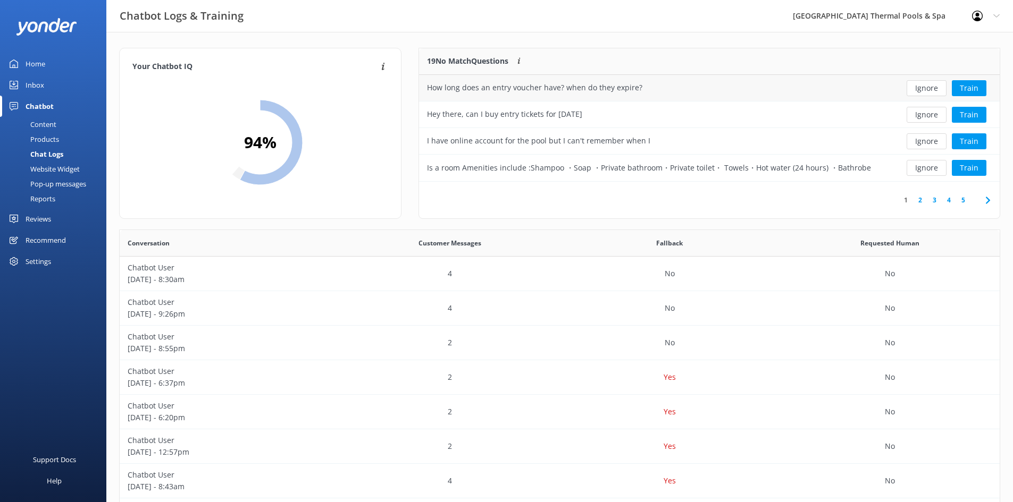
click at [926, 86] on button "Ignore" at bounding box center [926, 88] width 40 height 16
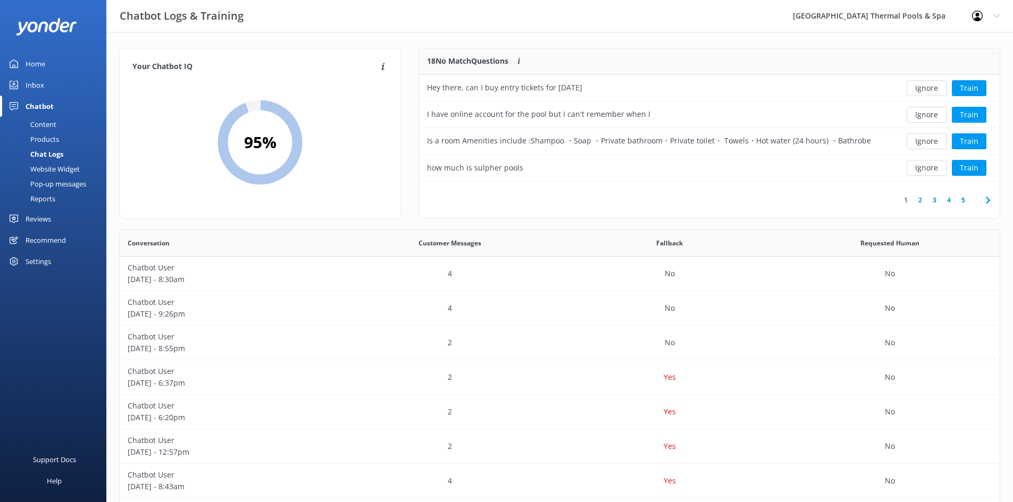
click at [926, 86] on button "Ignore" at bounding box center [926, 88] width 40 height 16
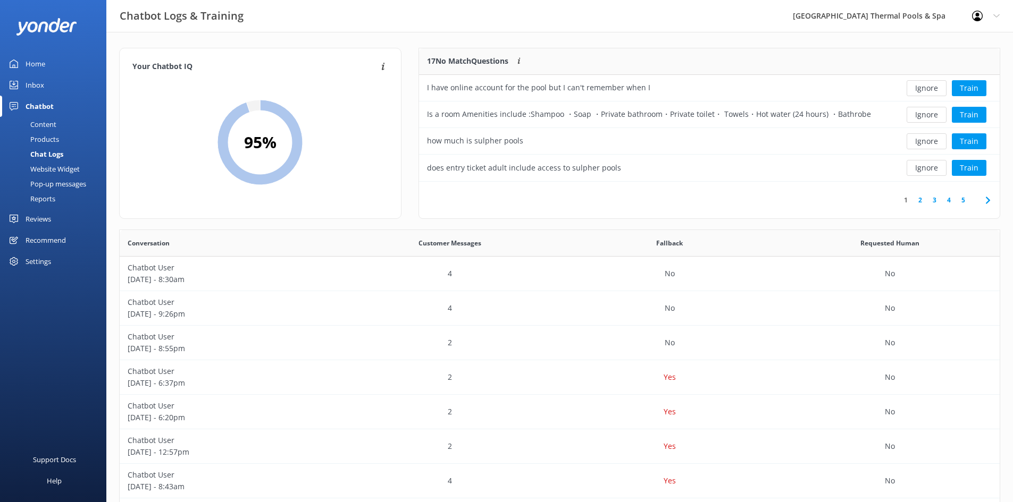
click at [926, 86] on button "Ignore" at bounding box center [926, 88] width 40 height 16
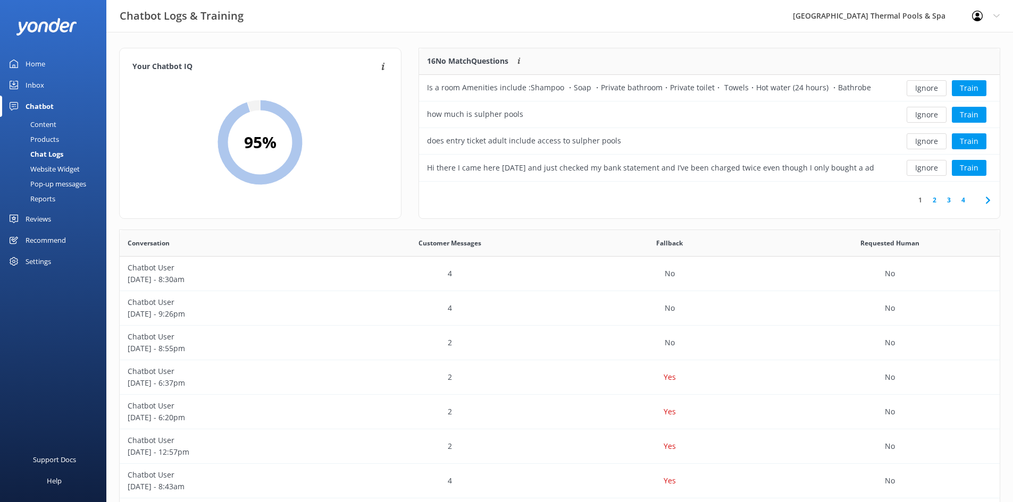
click at [926, 86] on button "Ignore" at bounding box center [926, 88] width 40 height 16
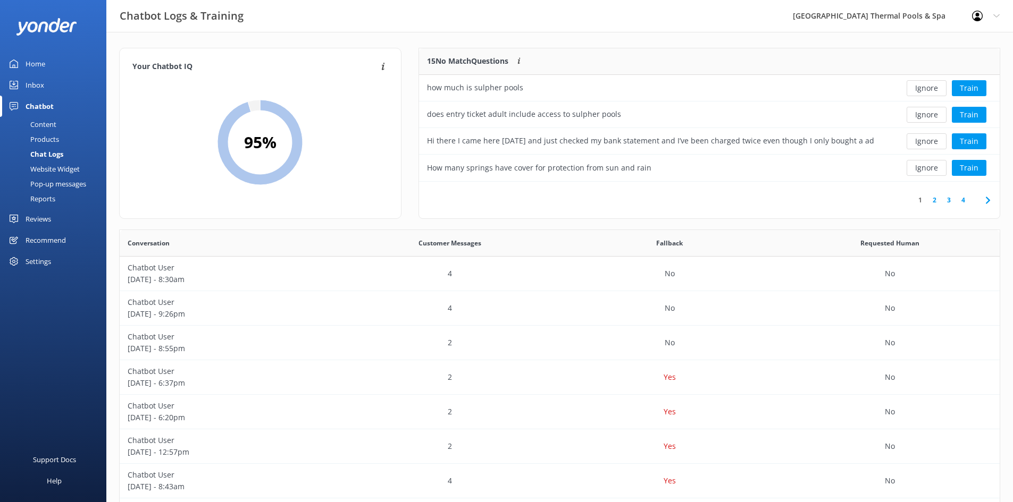
click at [926, 86] on button "Ignore" at bounding box center [926, 88] width 40 height 16
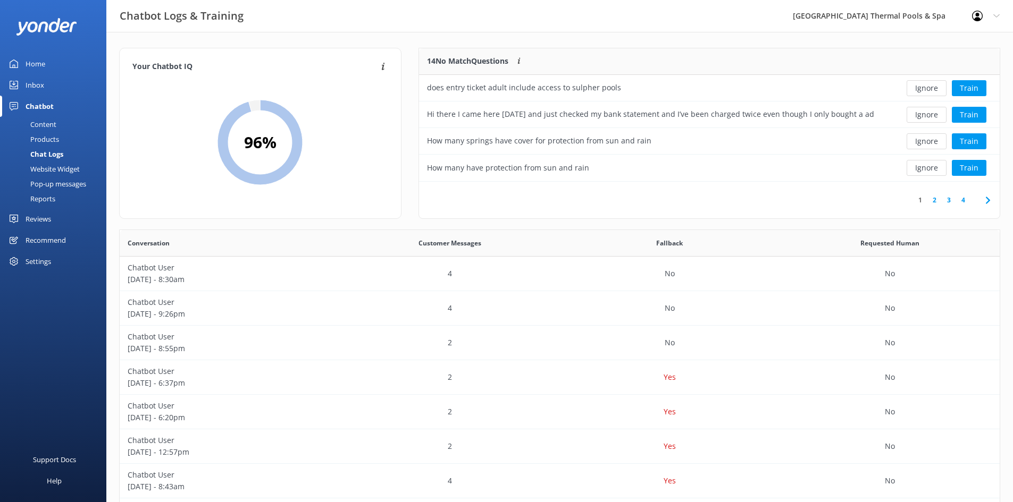
click at [926, 86] on button "Ignore" at bounding box center [926, 88] width 40 height 16
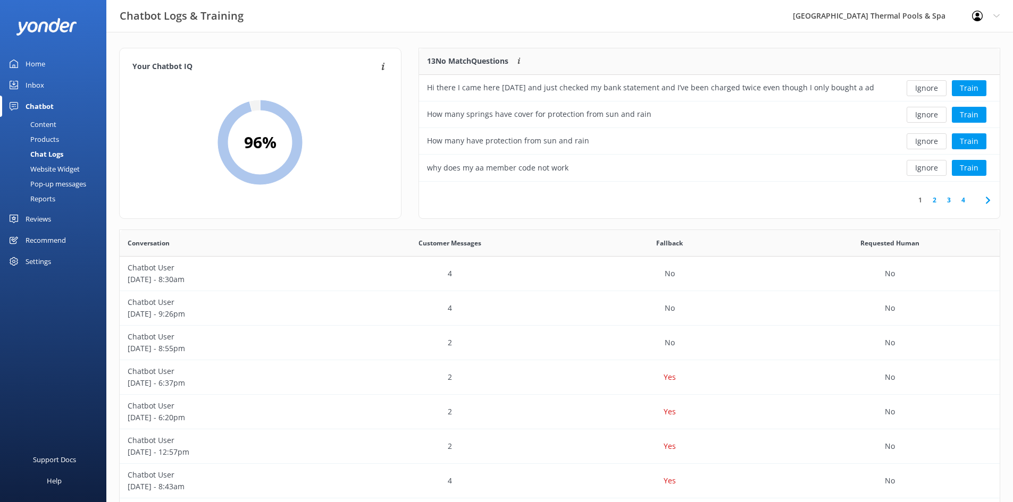
click at [926, 86] on button "Ignore" at bounding box center [926, 88] width 40 height 16
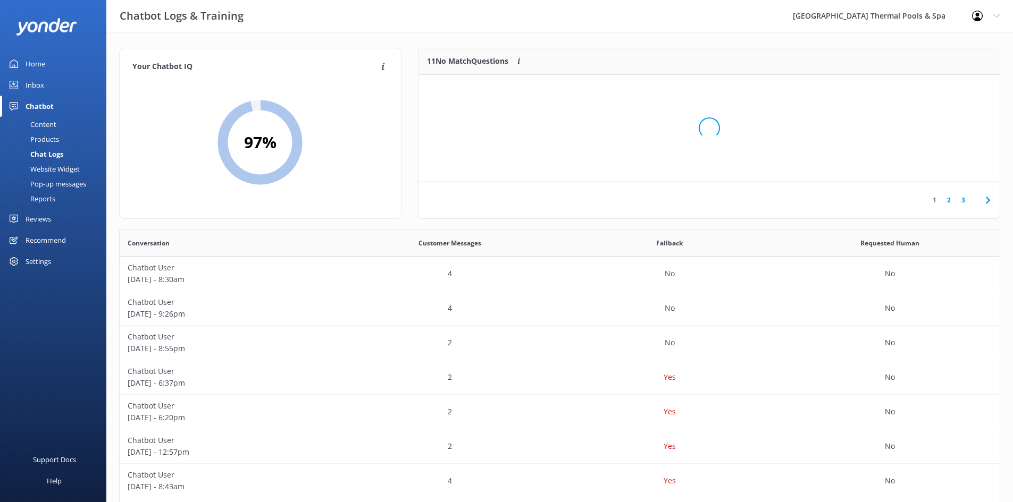
click at [926, 86] on div "Loading.." at bounding box center [709, 128] width 559 height 502
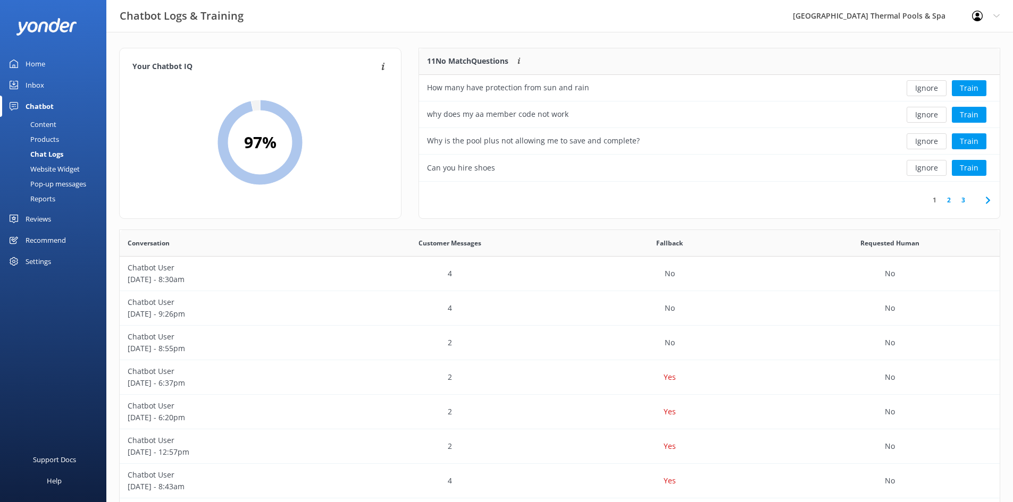
click at [926, 86] on button "Ignore" at bounding box center [926, 88] width 40 height 16
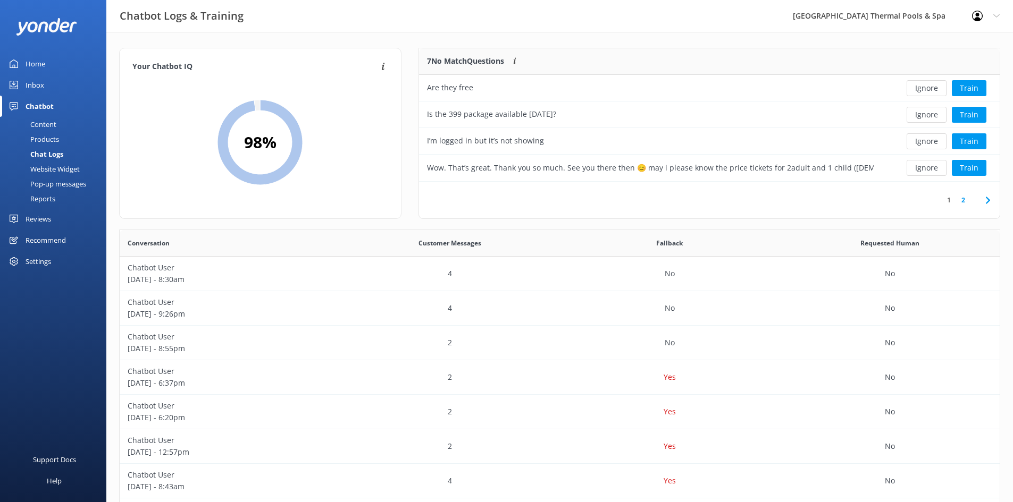
click at [926, 86] on button "Ignore" at bounding box center [926, 88] width 40 height 16
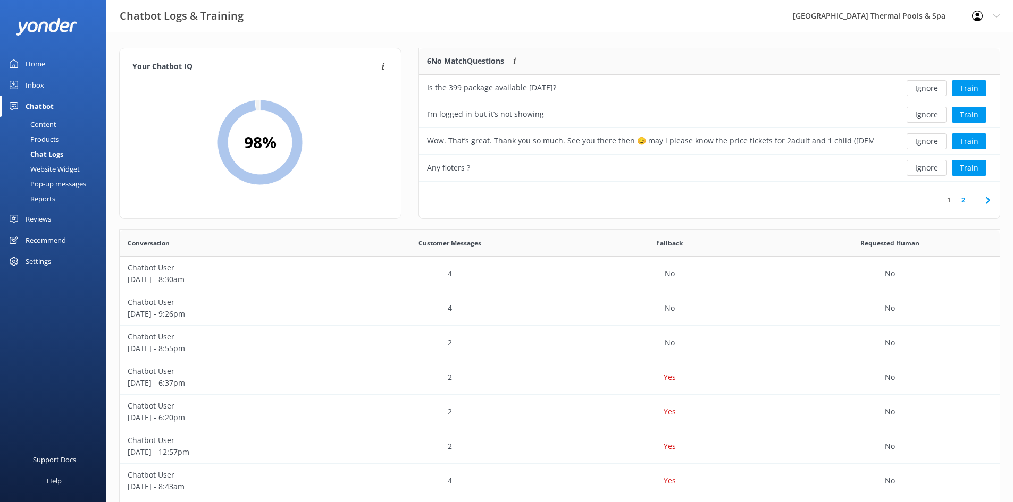
click at [926, 86] on button "Ignore" at bounding box center [926, 88] width 40 height 16
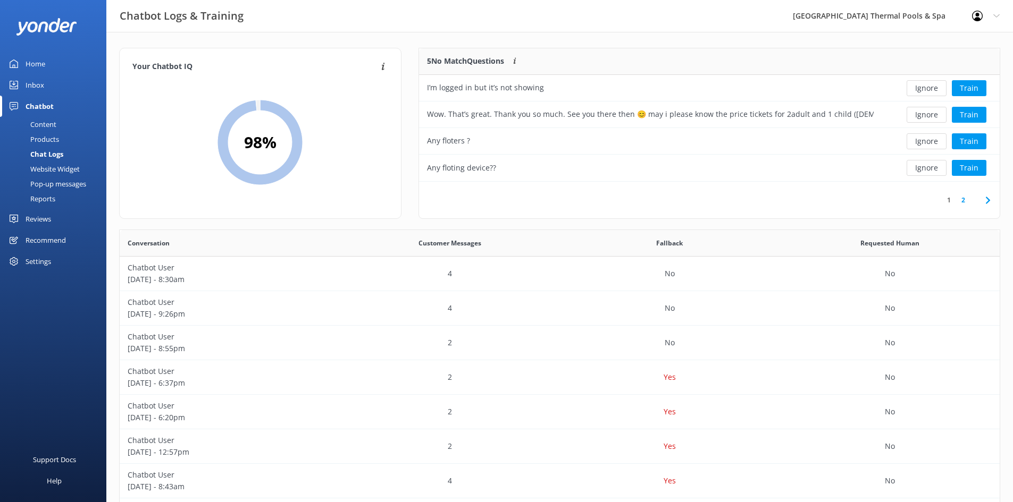
click at [926, 86] on button "Ignore" at bounding box center [926, 88] width 40 height 16
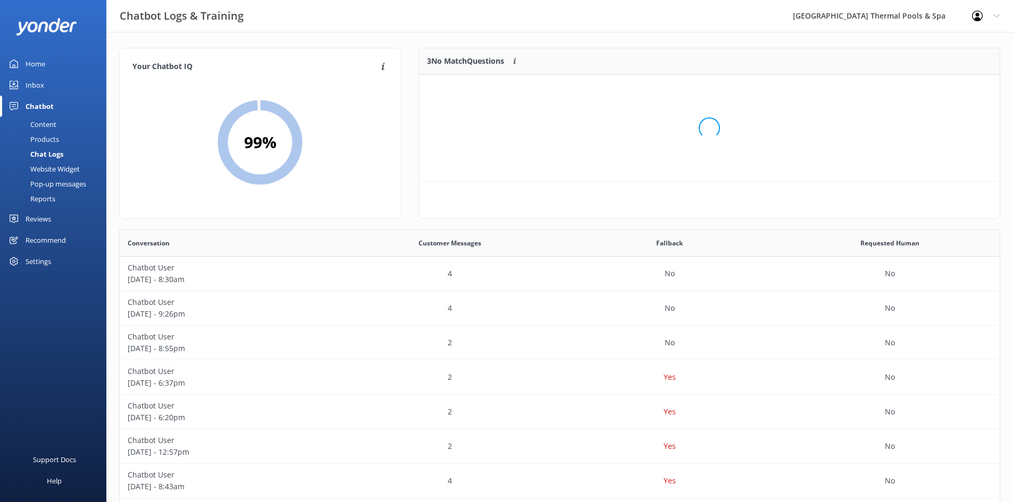
scroll to position [99, 573]
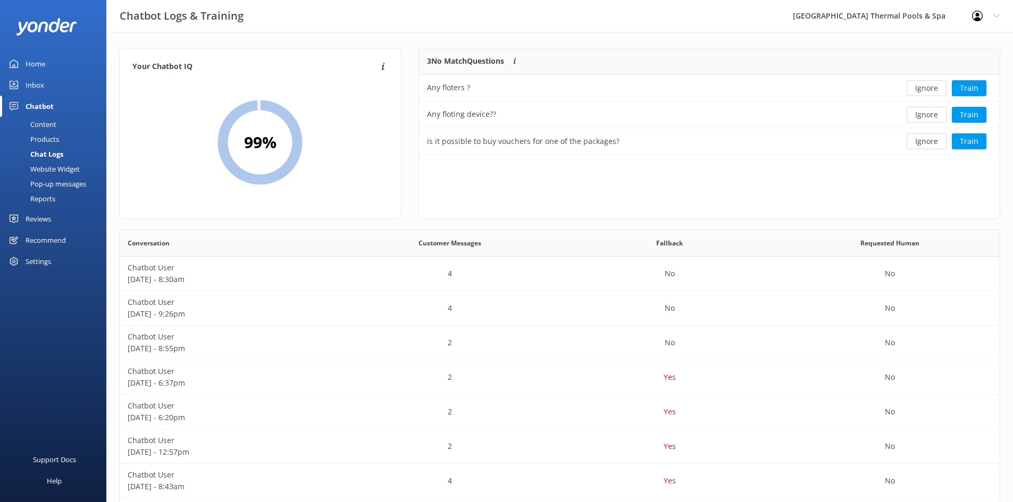
click at [926, 86] on button "Ignore" at bounding box center [926, 88] width 40 height 16
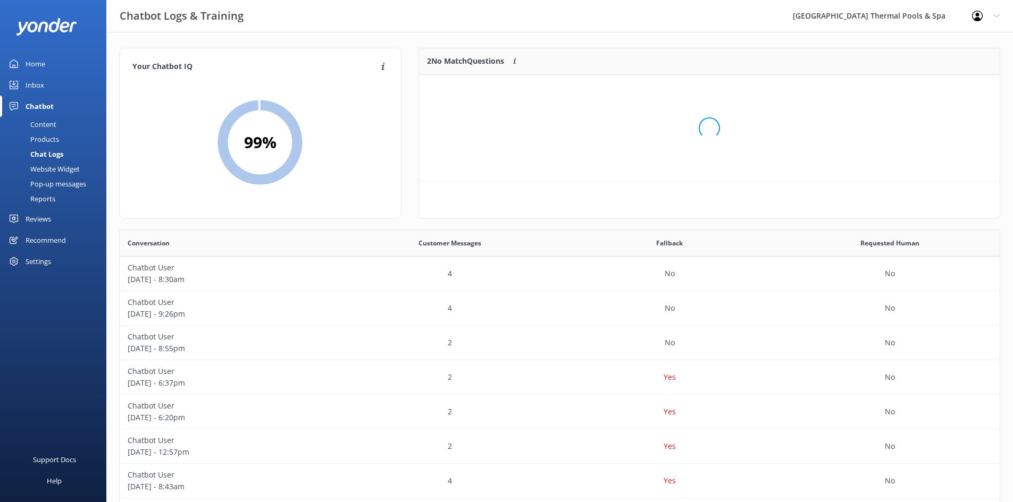
scroll to position [72, 573]
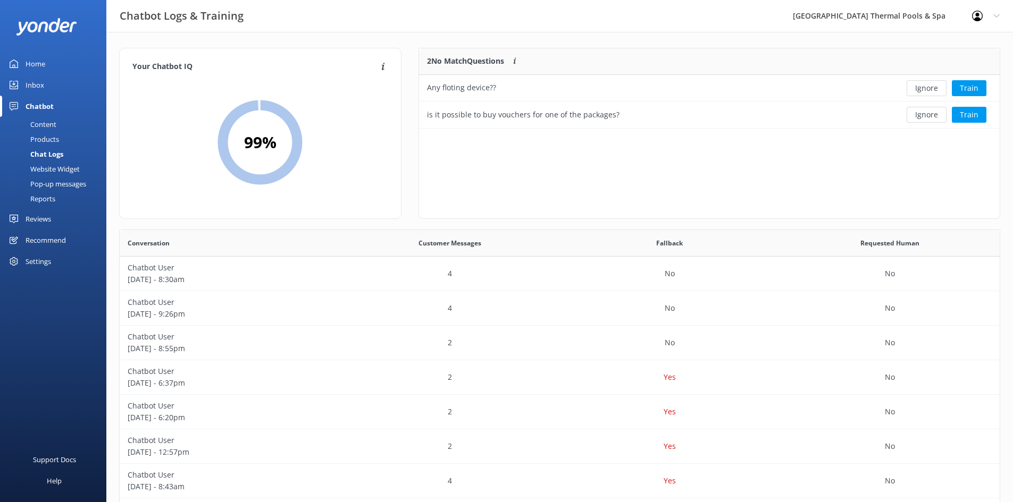
click at [926, 86] on button "Ignore" at bounding box center [926, 88] width 40 height 16
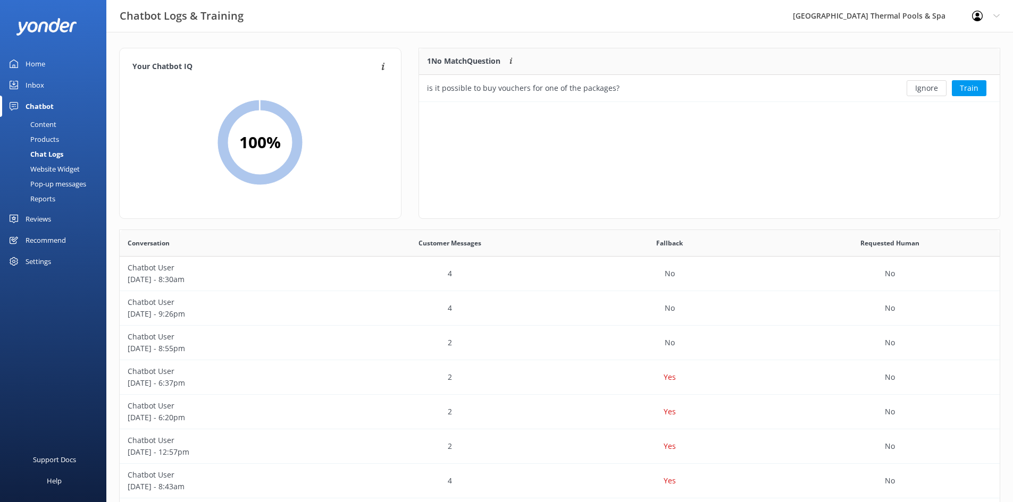
scroll to position [46, 573]
click at [926, 86] on button "Ignore" at bounding box center [926, 88] width 40 height 16
